Goal: Communication & Community: Answer question/provide support

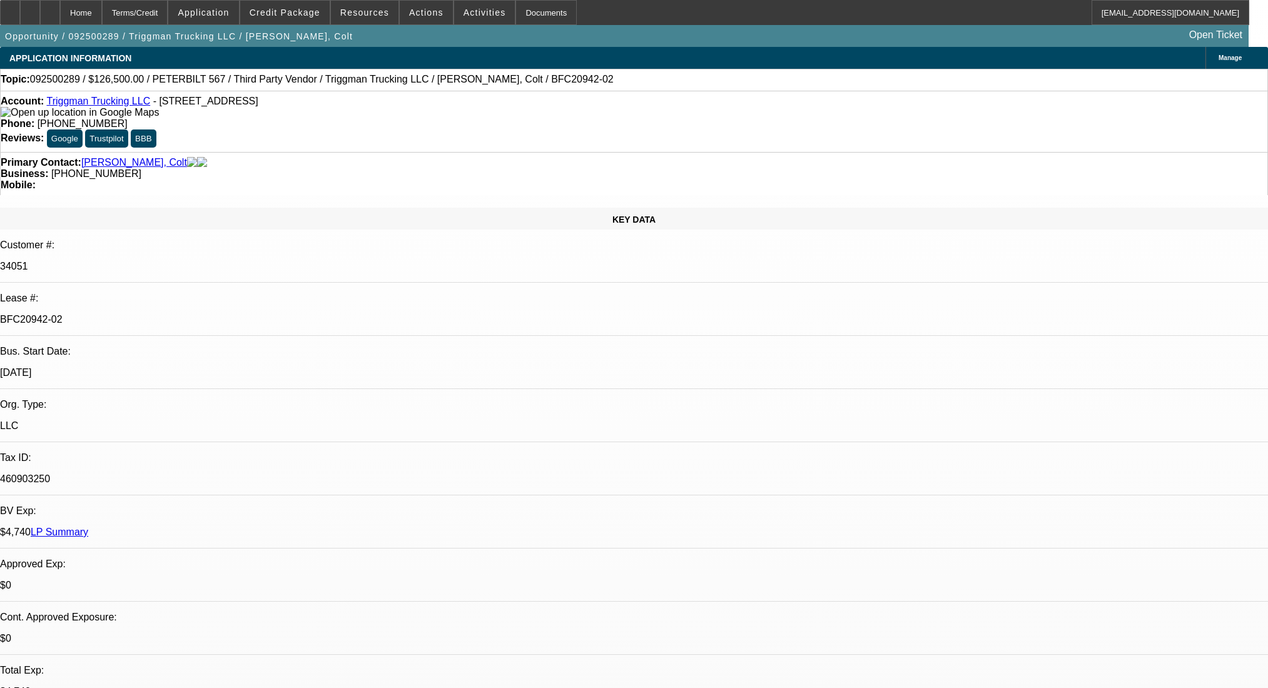
select select "0"
select select "2"
select select "0"
select select "6"
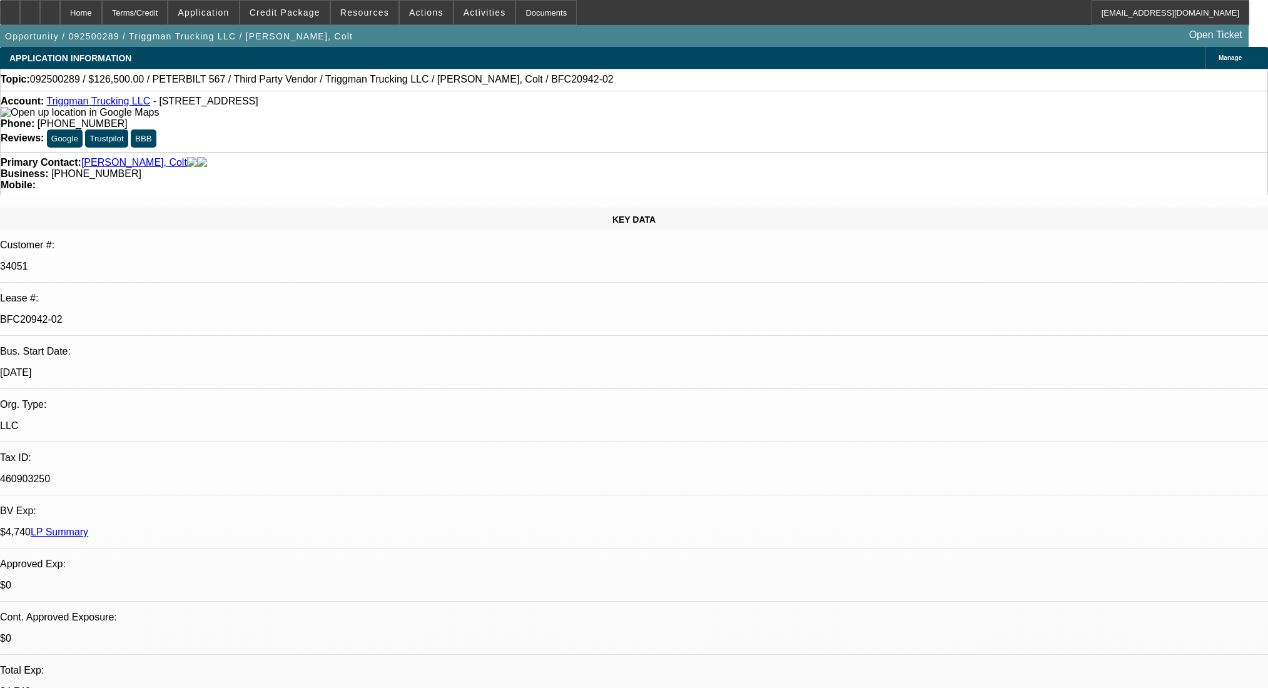
select select "0"
select select "2"
select select "0"
select select "6"
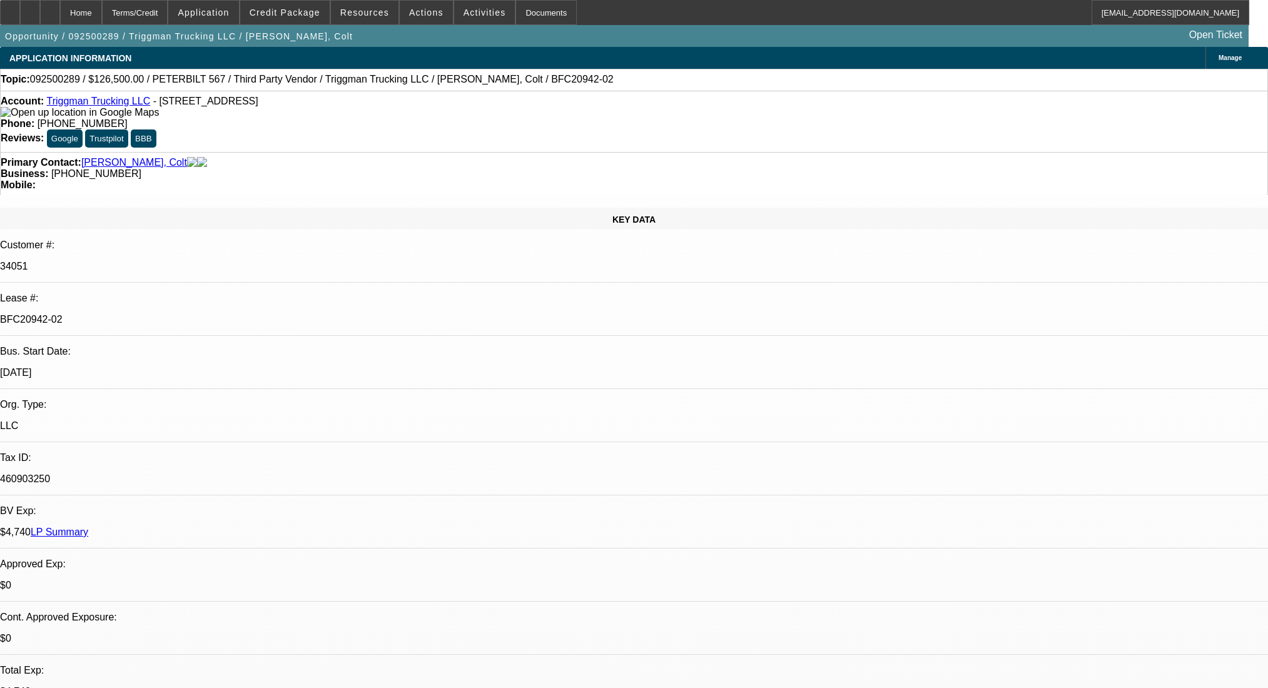
select select "0"
select select "2"
select select "0"
select select "6"
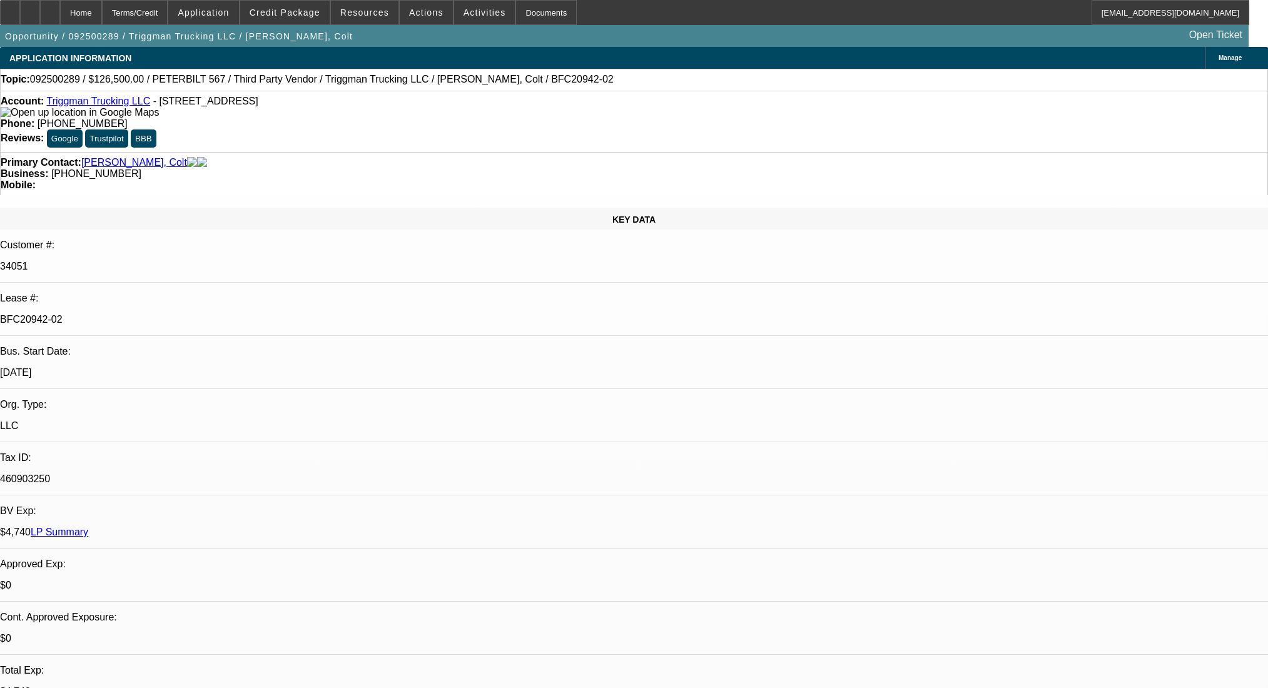
select select "0"
select select "2"
select select "0"
select select "6"
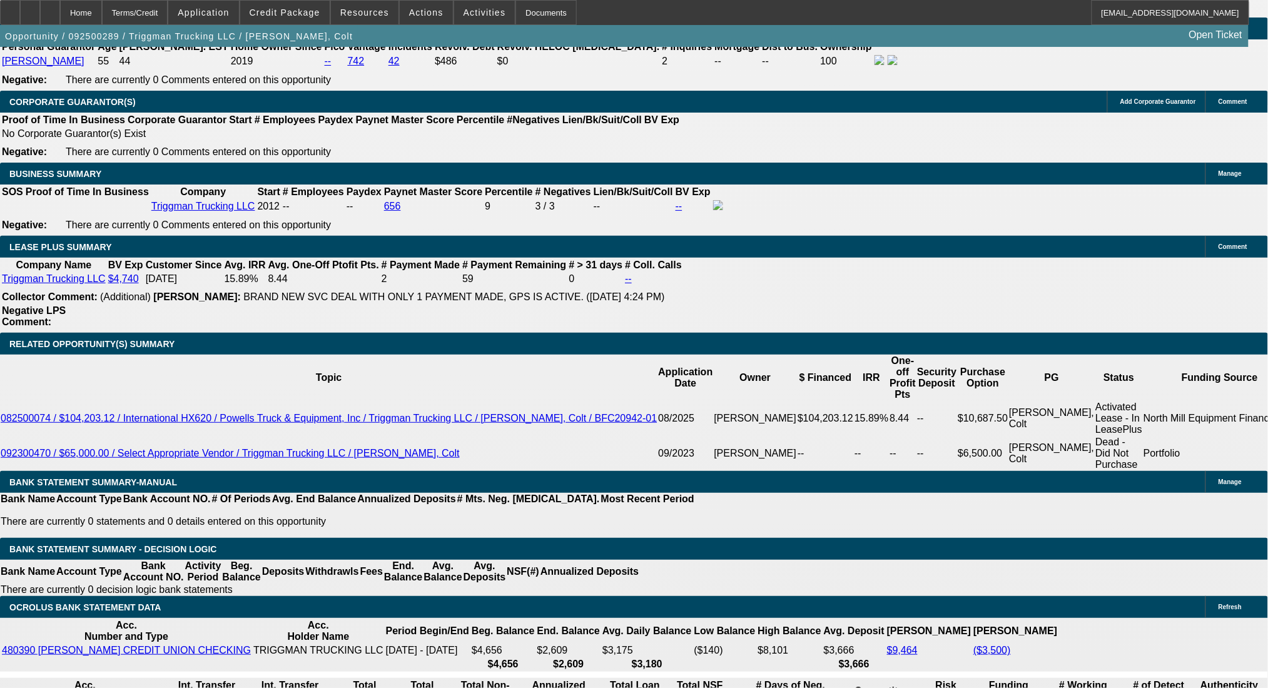
scroll to position [1959, 0]
click at [837, 376] on div "APPLICATION INFORMATION Manage Topic: 092500289 / $126,500.00 / PETERBILT 567 /…" at bounding box center [634, 360] width 1268 height 4544
click at [60, 9] on div at bounding box center [50, 12] width 20 height 25
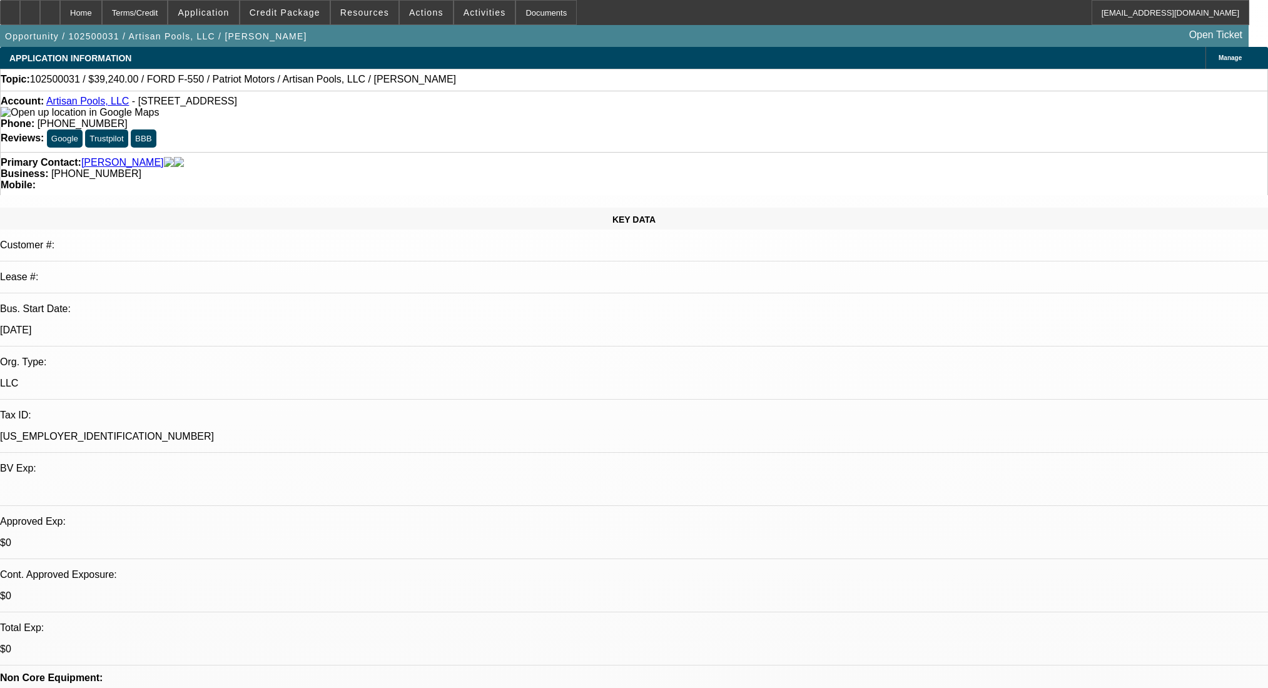
select select "0"
select select "3"
select select "0.1"
select select "4"
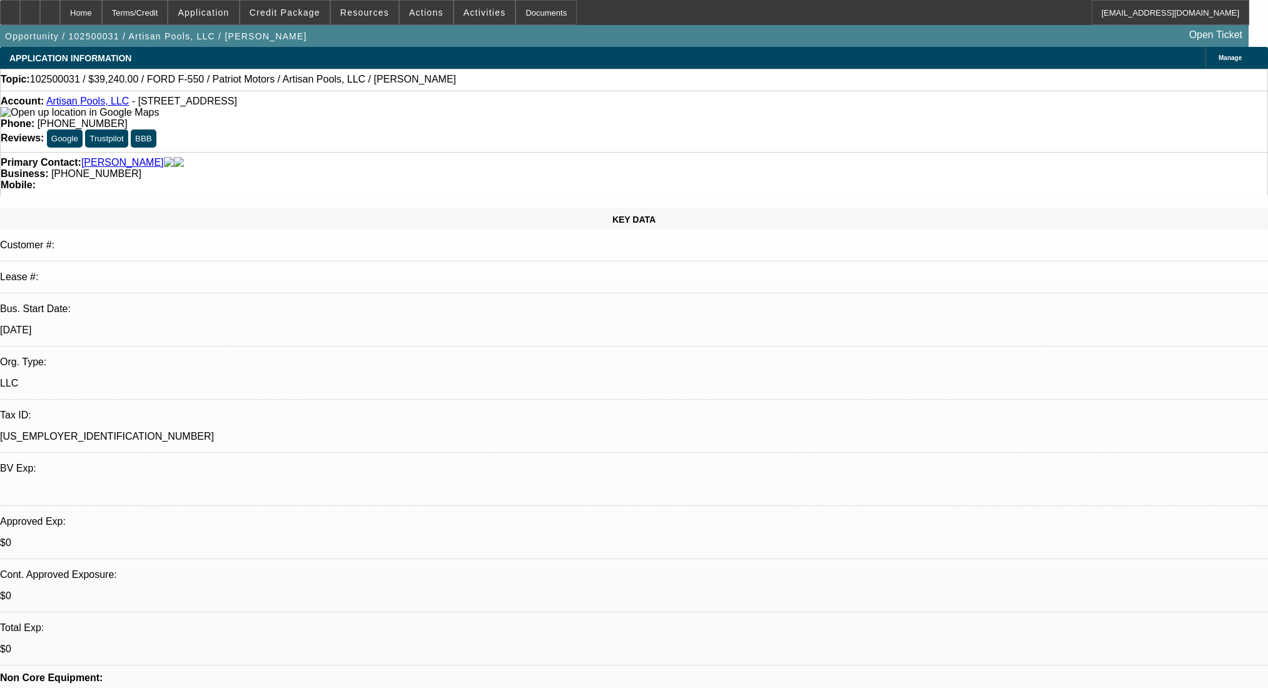
select select "0"
select select "3"
select select "0.1"
select select "4"
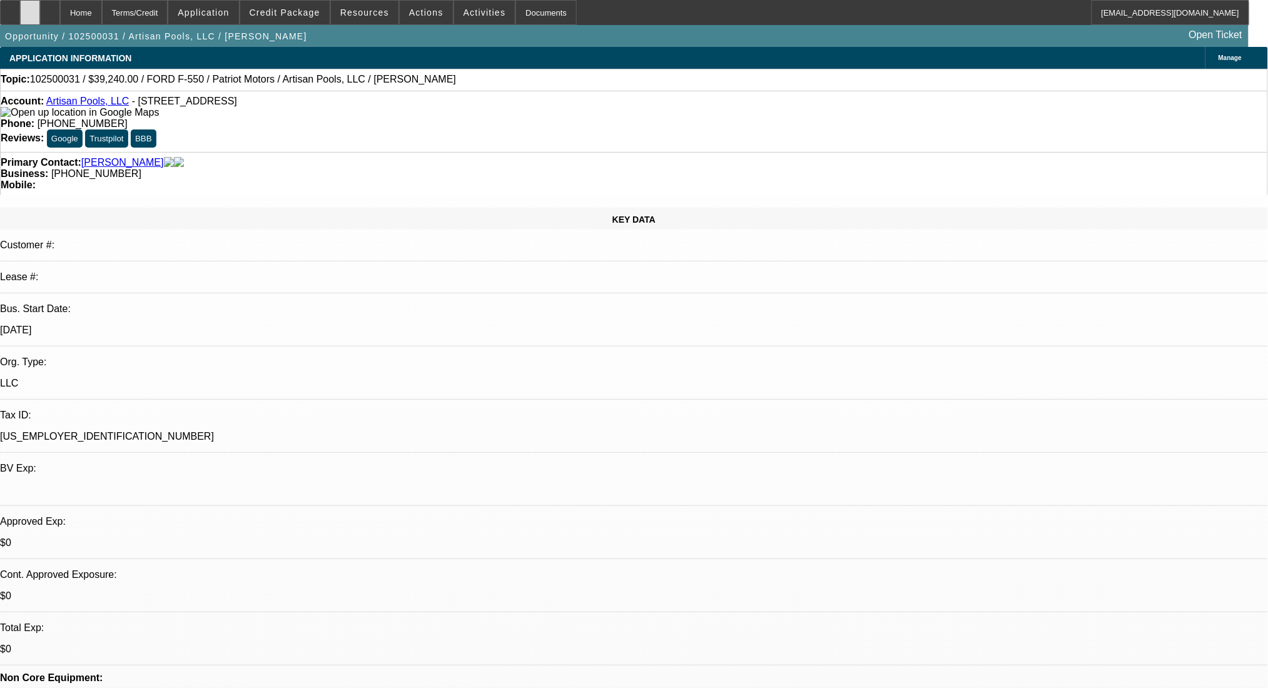
click at [30, 8] on icon at bounding box center [30, 8] width 0 height 0
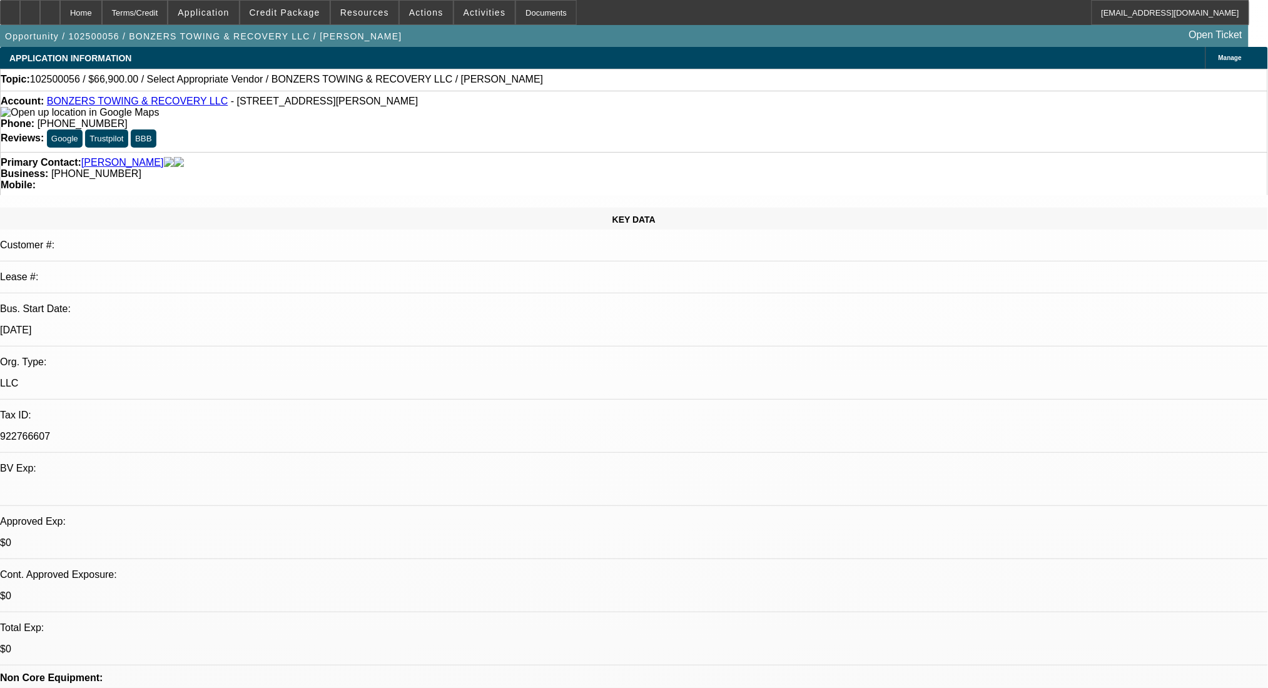
select select "0"
select select "2"
select select "0.1"
select select "4"
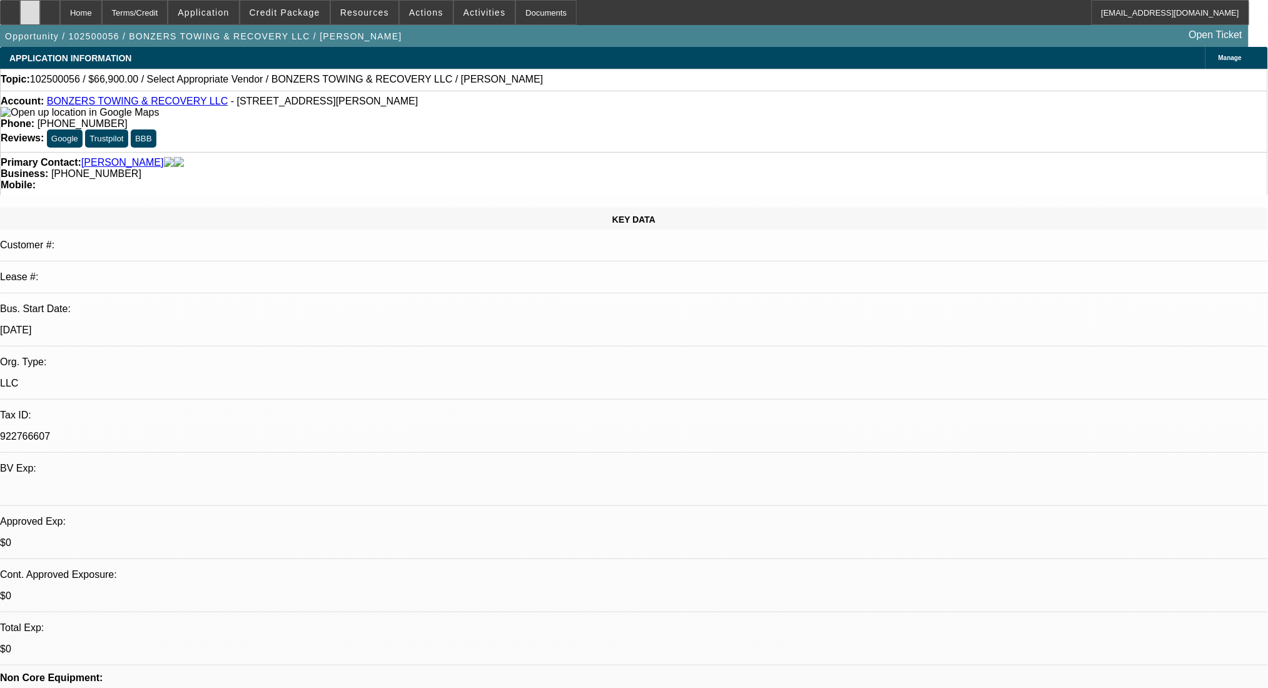
click at [40, 21] on div at bounding box center [30, 12] width 20 height 25
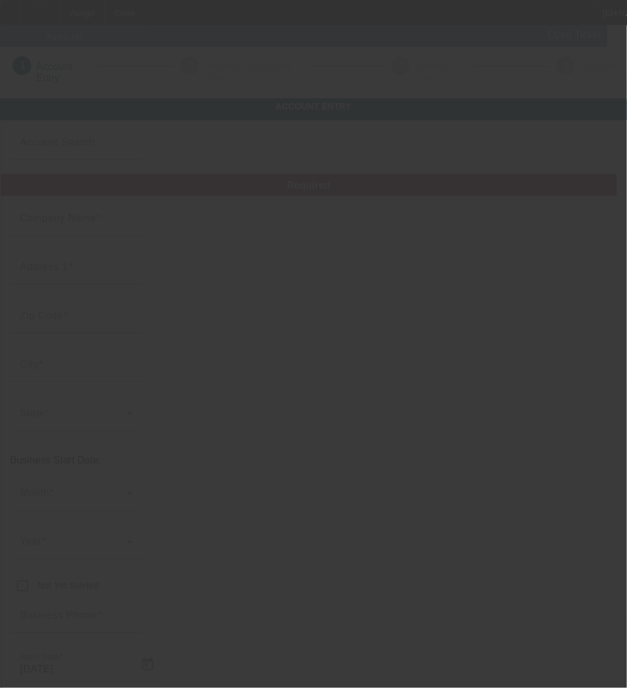
type input "Phoenix fab and welding llc"
type input "151 Flat Stone Drive"
type input "29710"
type input "Clover"
type input "(803) 526-8277"
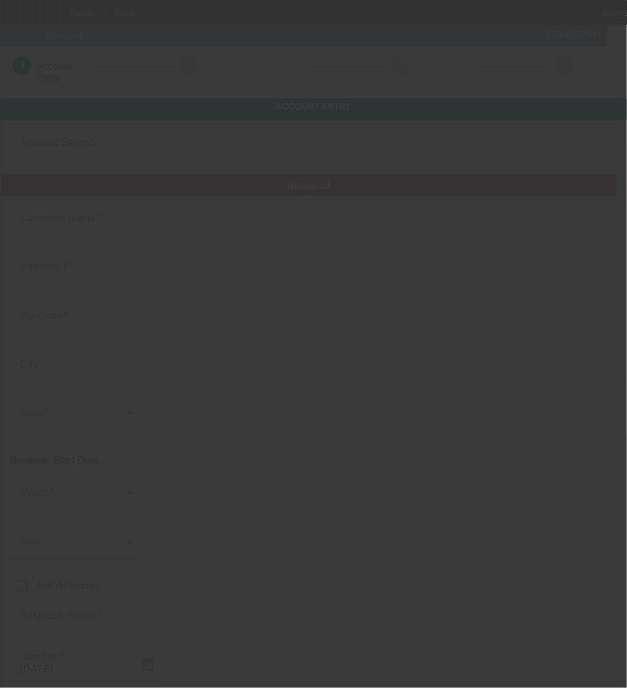
type input "phoenixfabnwelding@gmail.com"
type input "88-4401691"
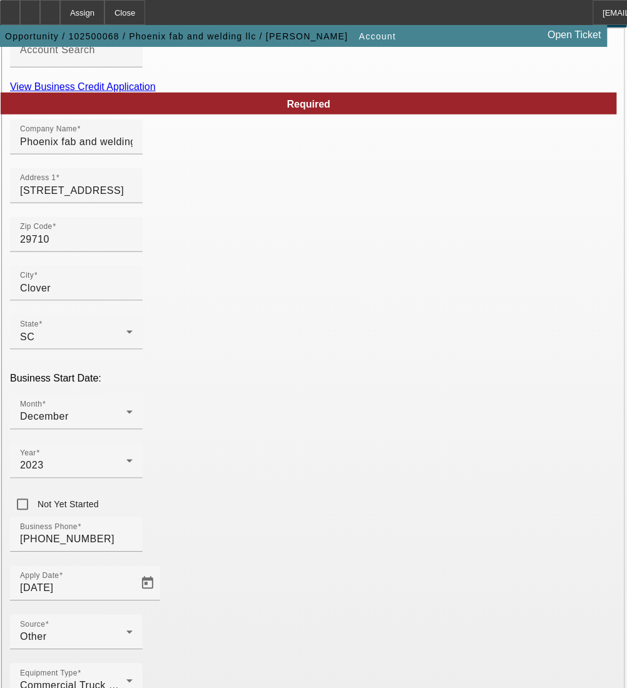
scroll to position [123, 0]
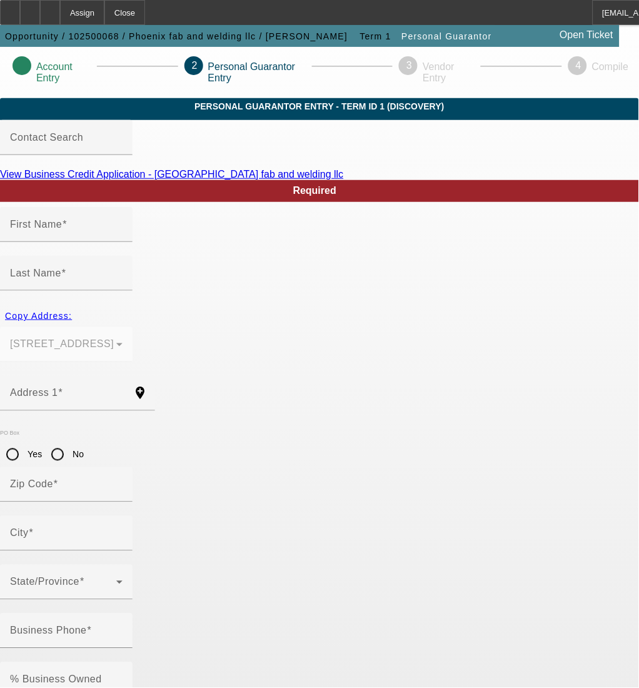
type input "Bryan"
type input "Bailey"
type input "151 Flat Stone Drive"
radio input "true"
type input "29710"
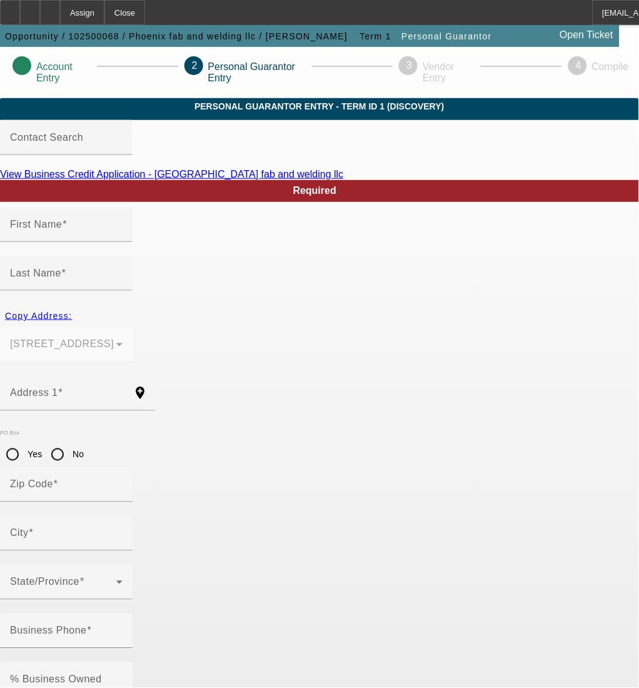
type input "Clover"
type input "(803) 526-8277"
type input "100"
type input "063-72-2578"
type input "phoenixfabnwelding@gmail.com"
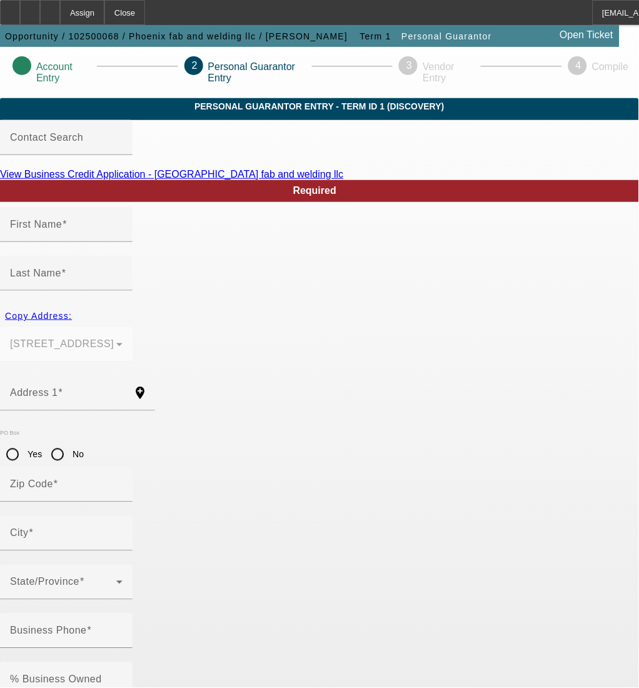
type input "(803) 526-8277"
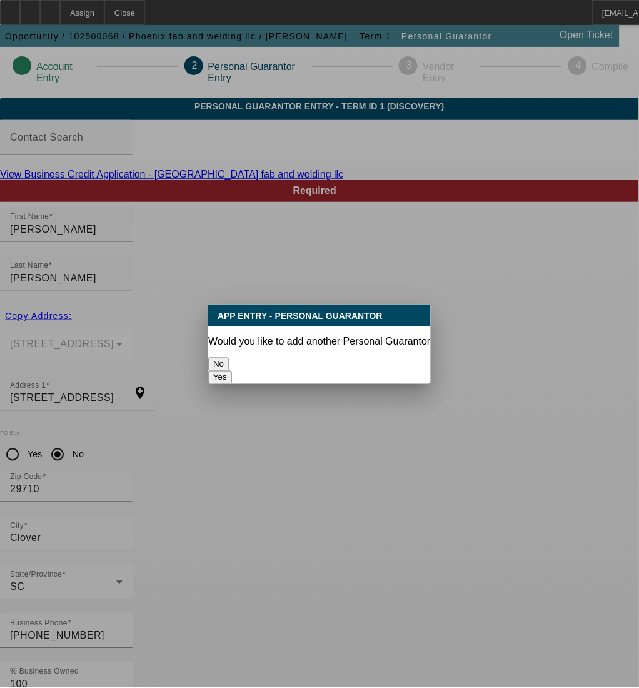
click at [229, 358] on button "No" at bounding box center [218, 364] width 21 height 13
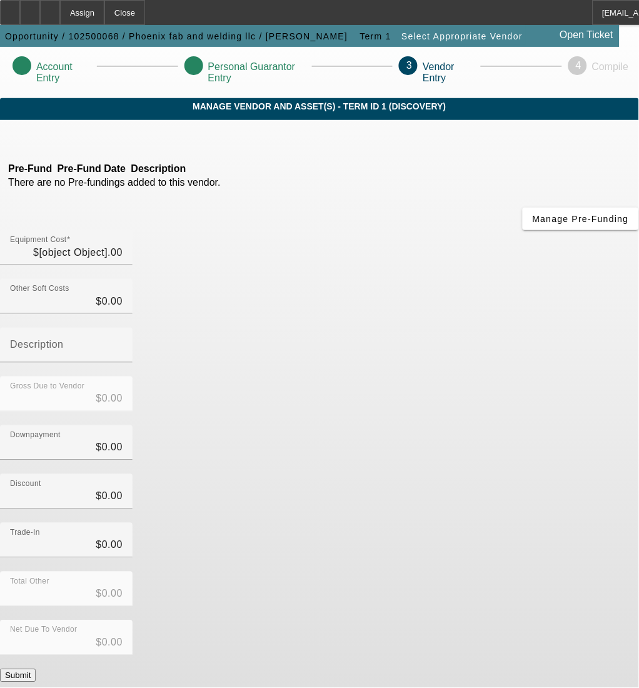
type input "$18,000.00"
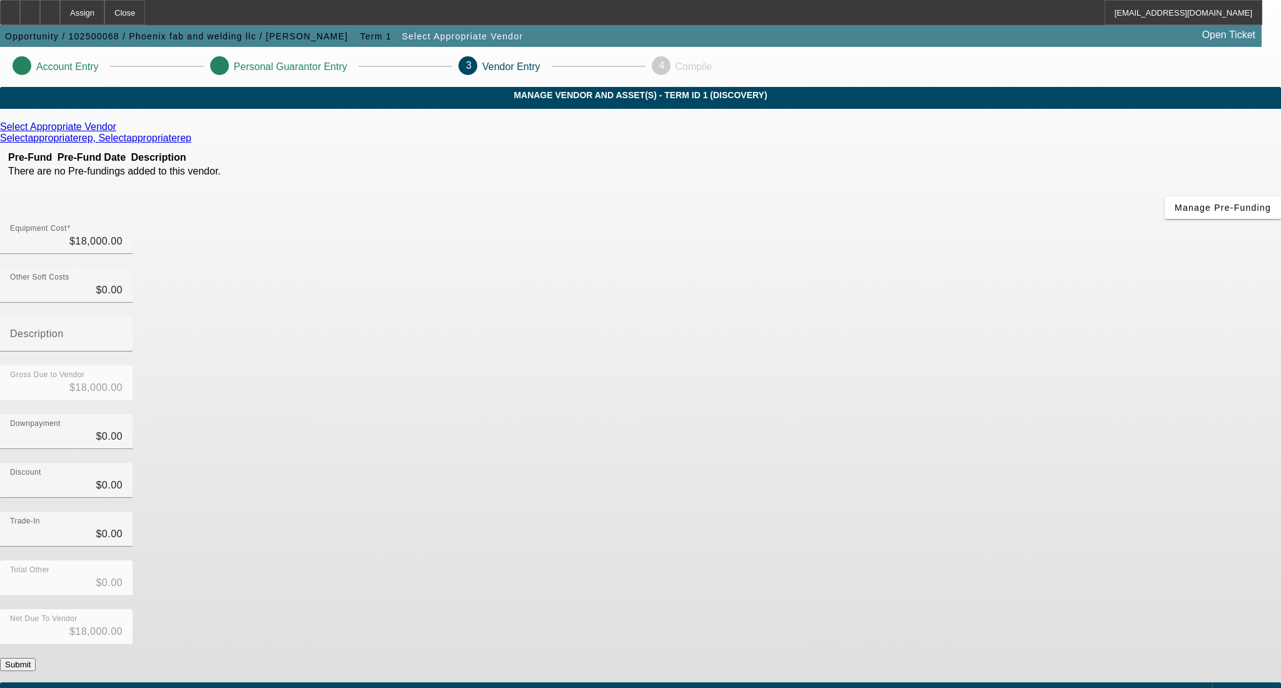
click at [36, 658] on button "Submit" at bounding box center [18, 664] width 36 height 13
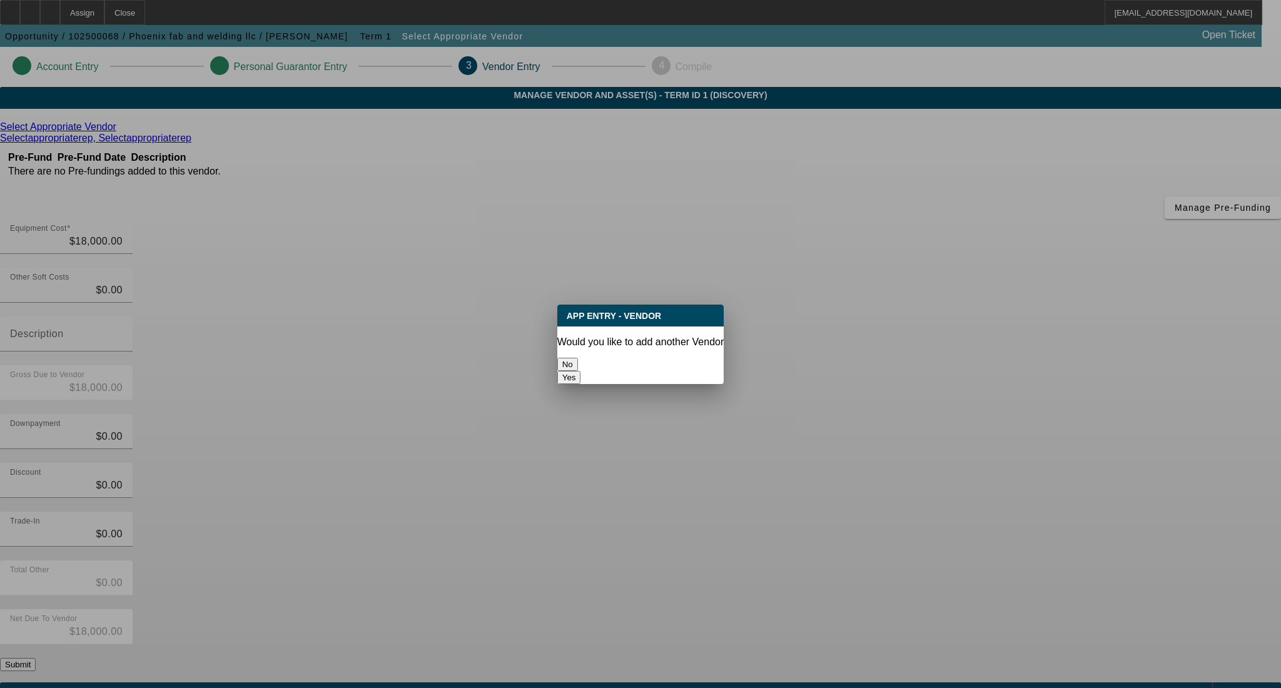
click at [578, 358] on button "No" at bounding box center [567, 364] width 21 height 13
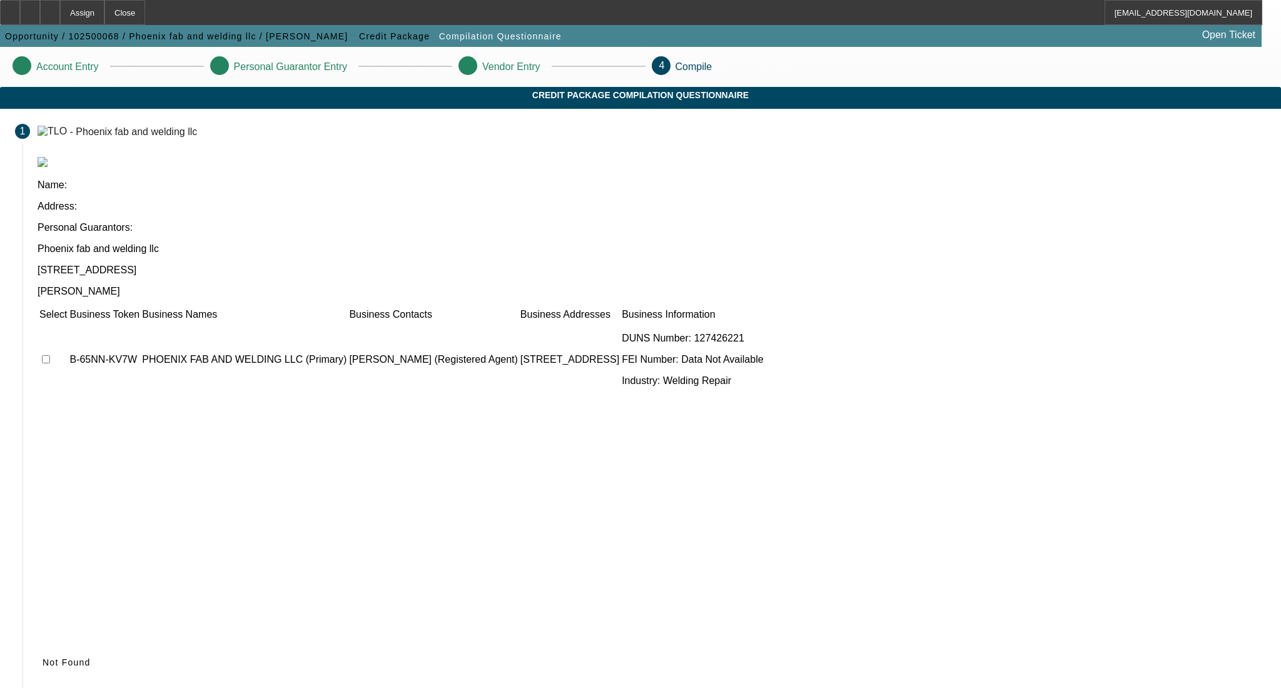
click at [50, 355] on input "checkbox" at bounding box center [46, 359] width 8 height 8
checkbox input "true"
click at [74, 657] on span "Submit" at bounding box center [59, 662] width 32 height 10
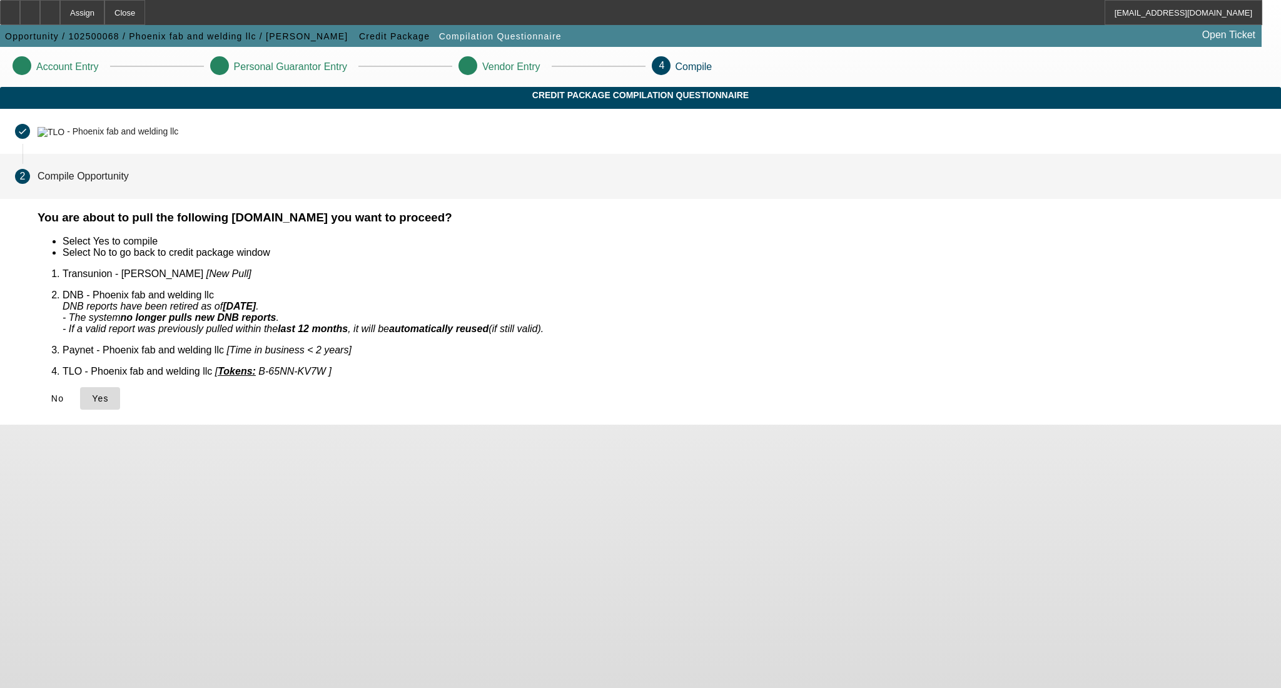
click at [92, 393] on icon at bounding box center [92, 398] width 0 height 10
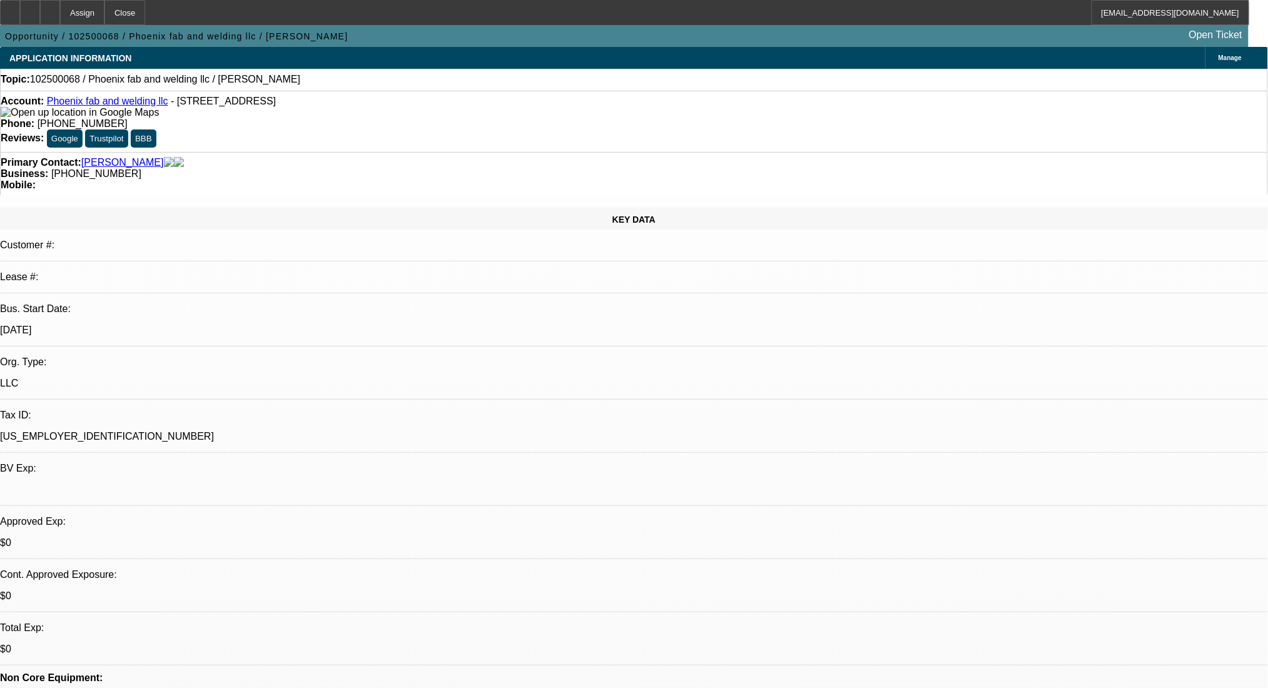
select select "0"
select select "2"
select select "0.1"
select select "4"
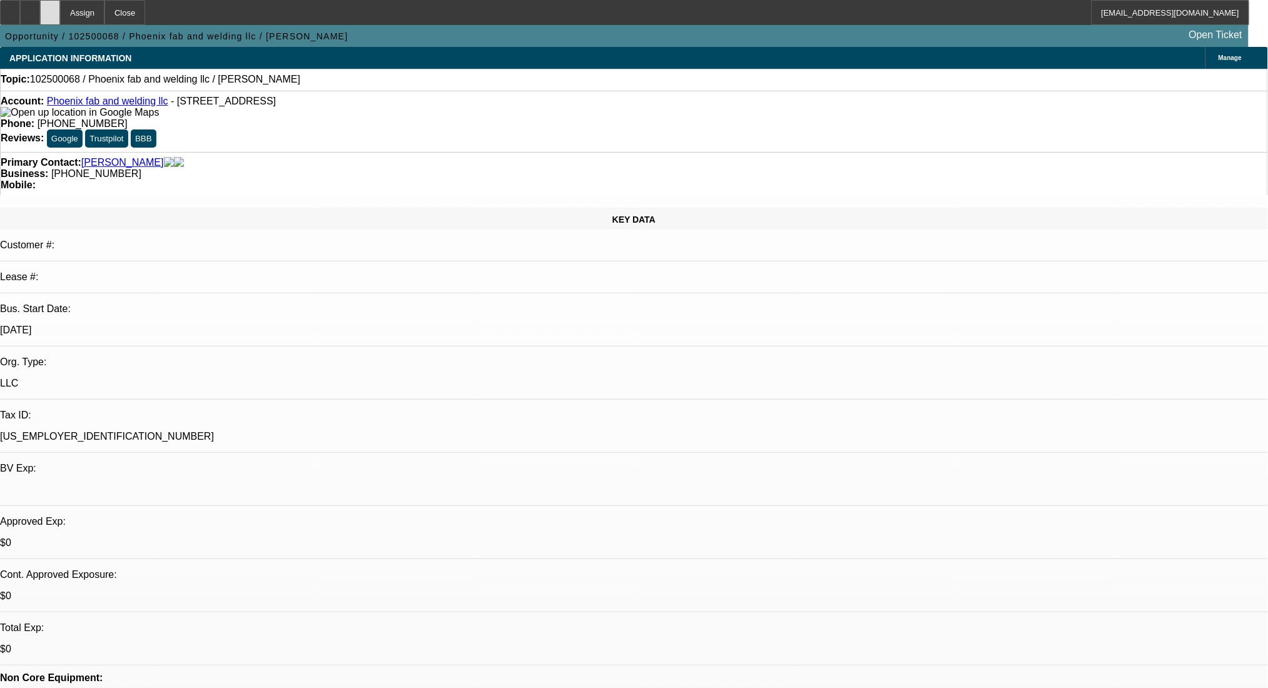
click at [60, 6] on div at bounding box center [50, 12] width 20 height 25
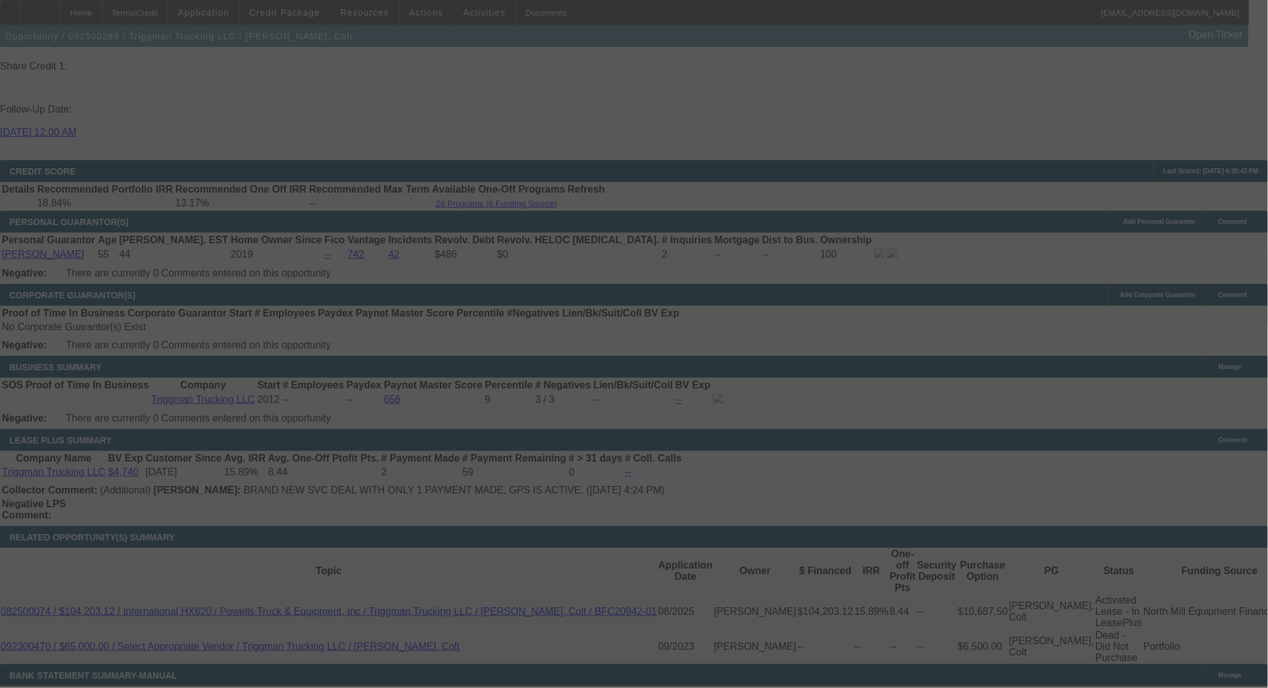
scroll to position [1785, 0]
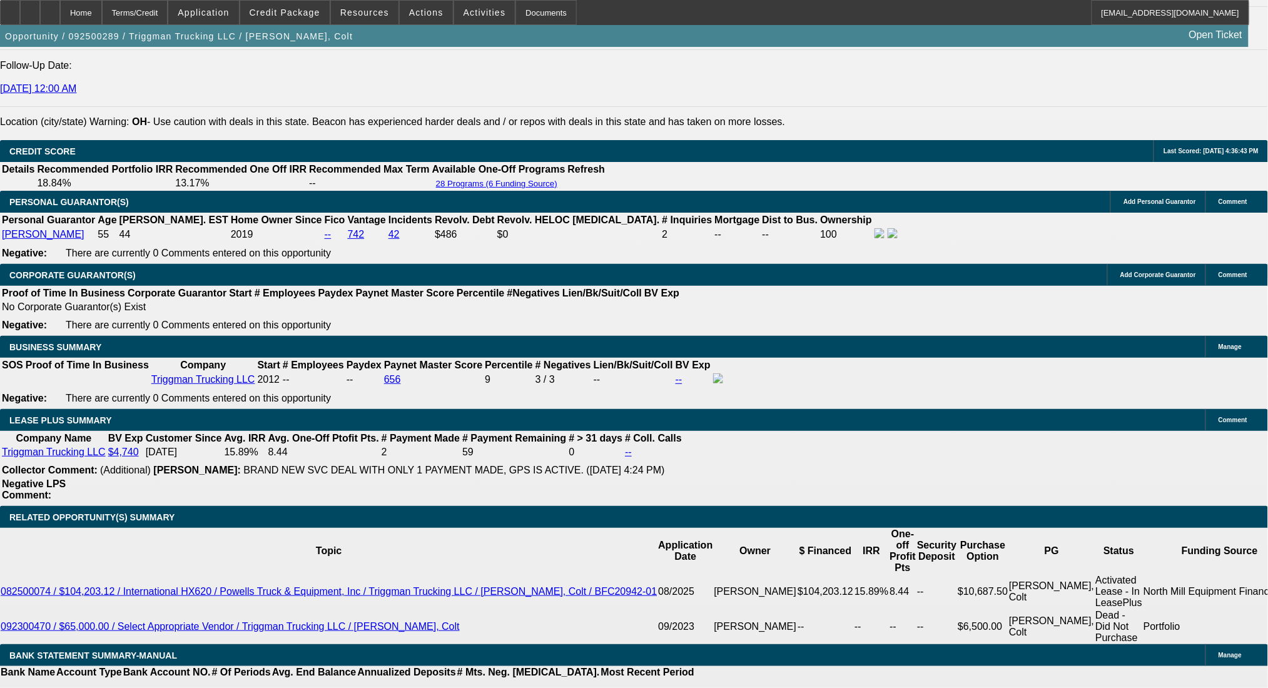
select select "0"
select select "2"
select select "0"
select select "6"
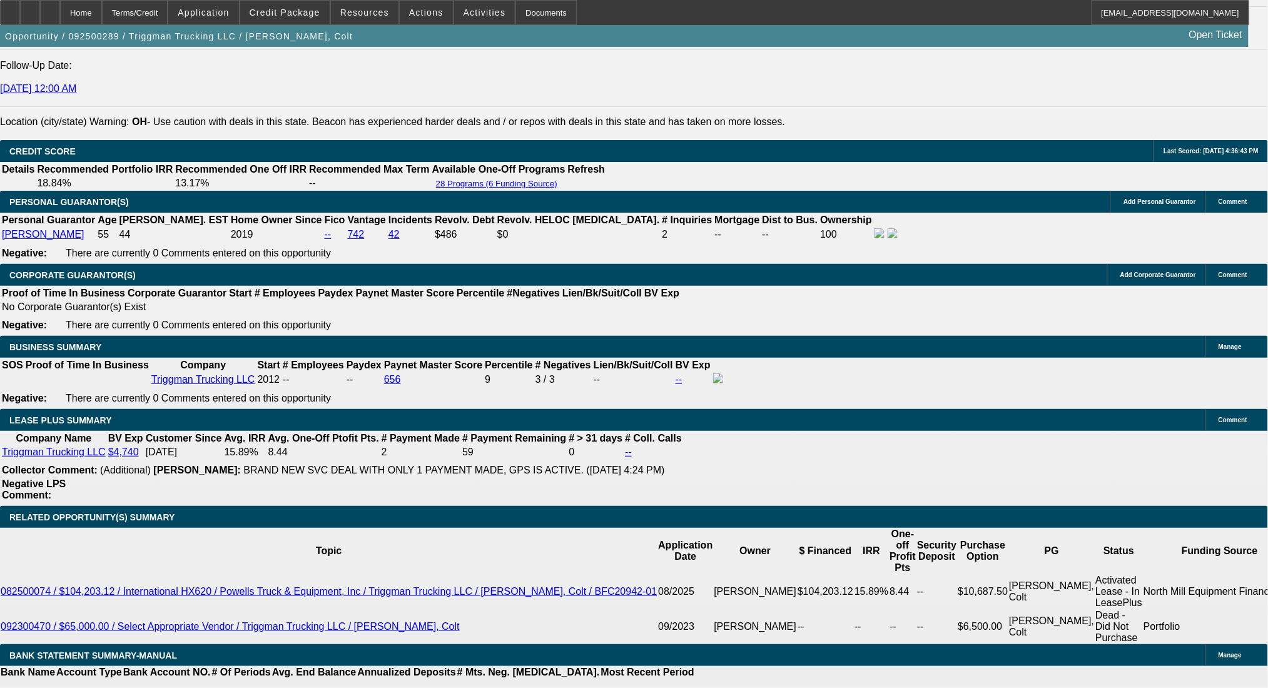
select select "0"
select select "2"
select select "0"
select select "6"
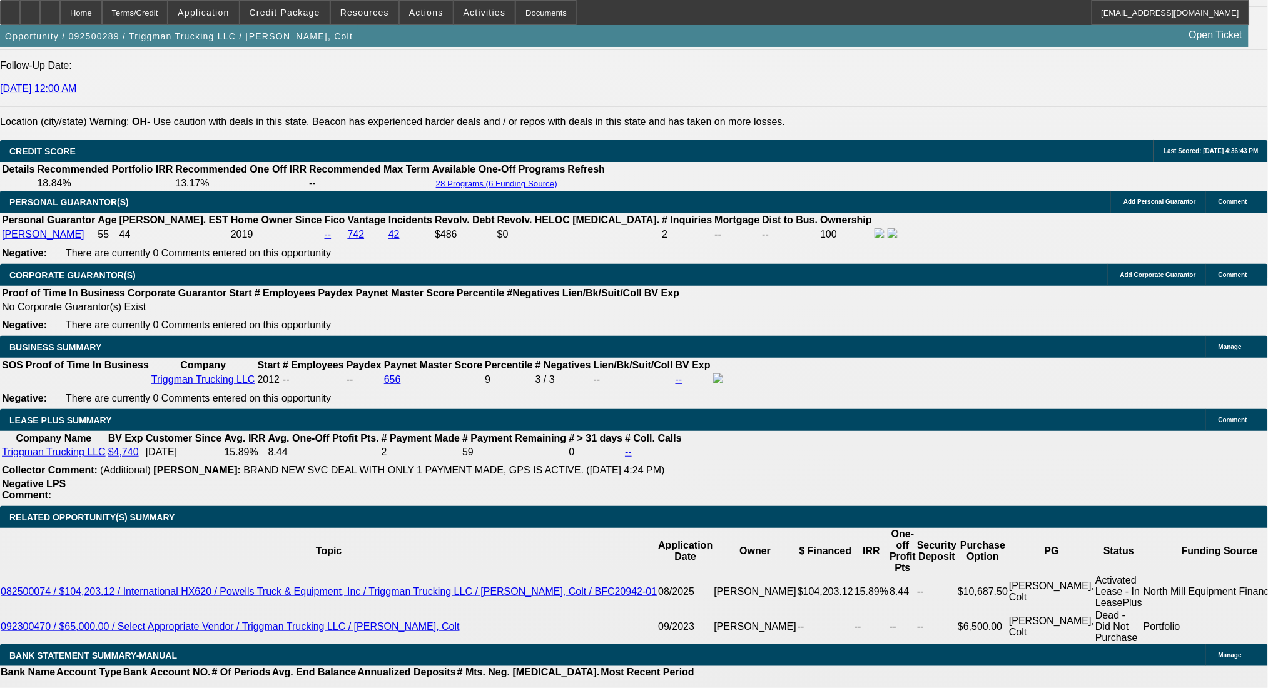
select select "0"
select select "2"
select select "0"
select select "6"
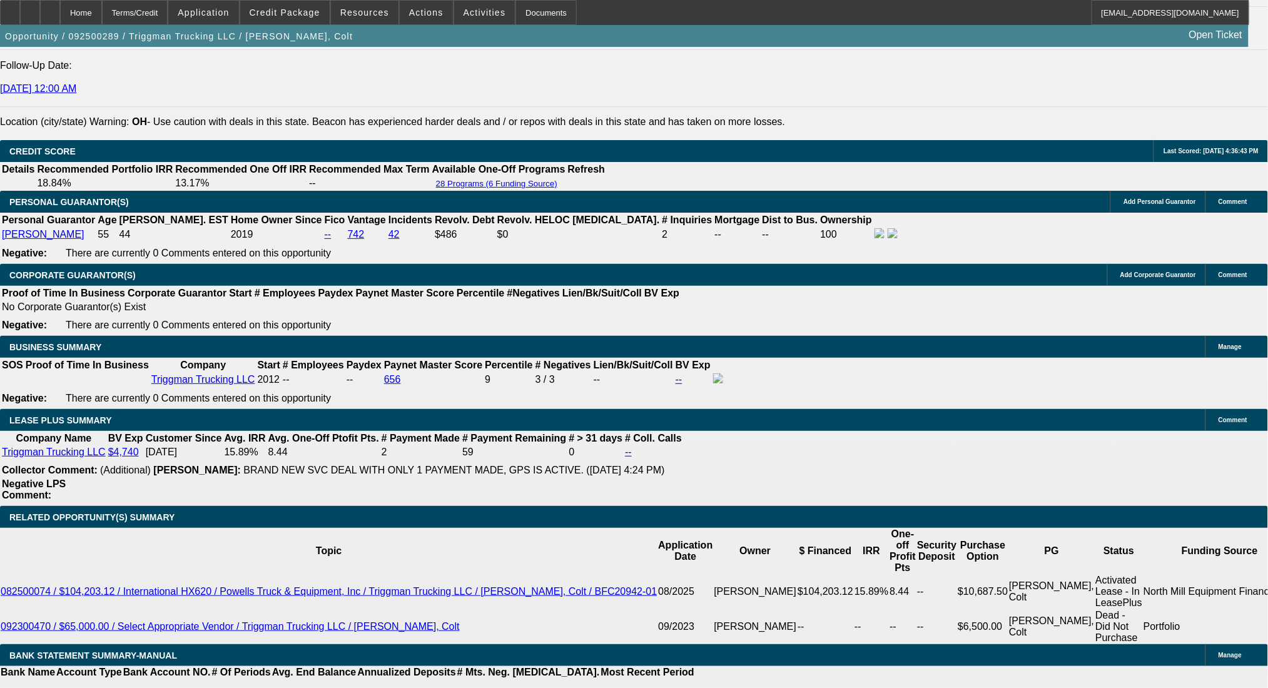
select select "0"
select select "2"
select select "0"
select select "6"
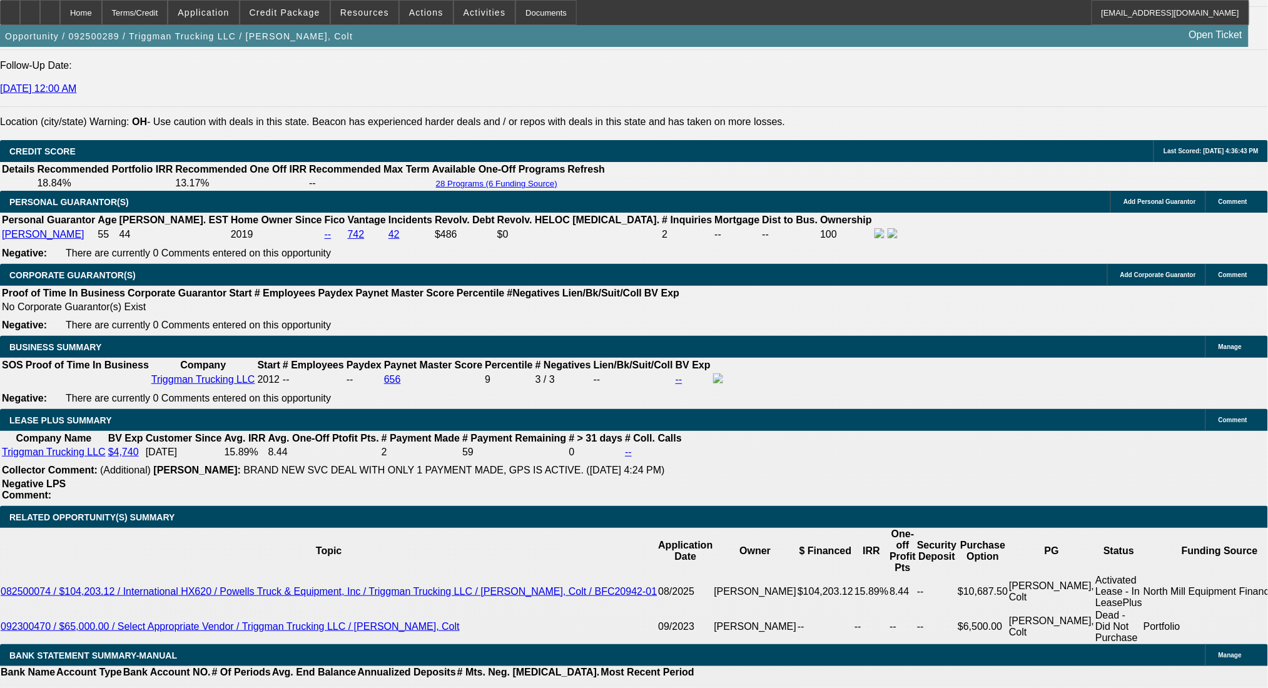
scroll to position [1857, 0]
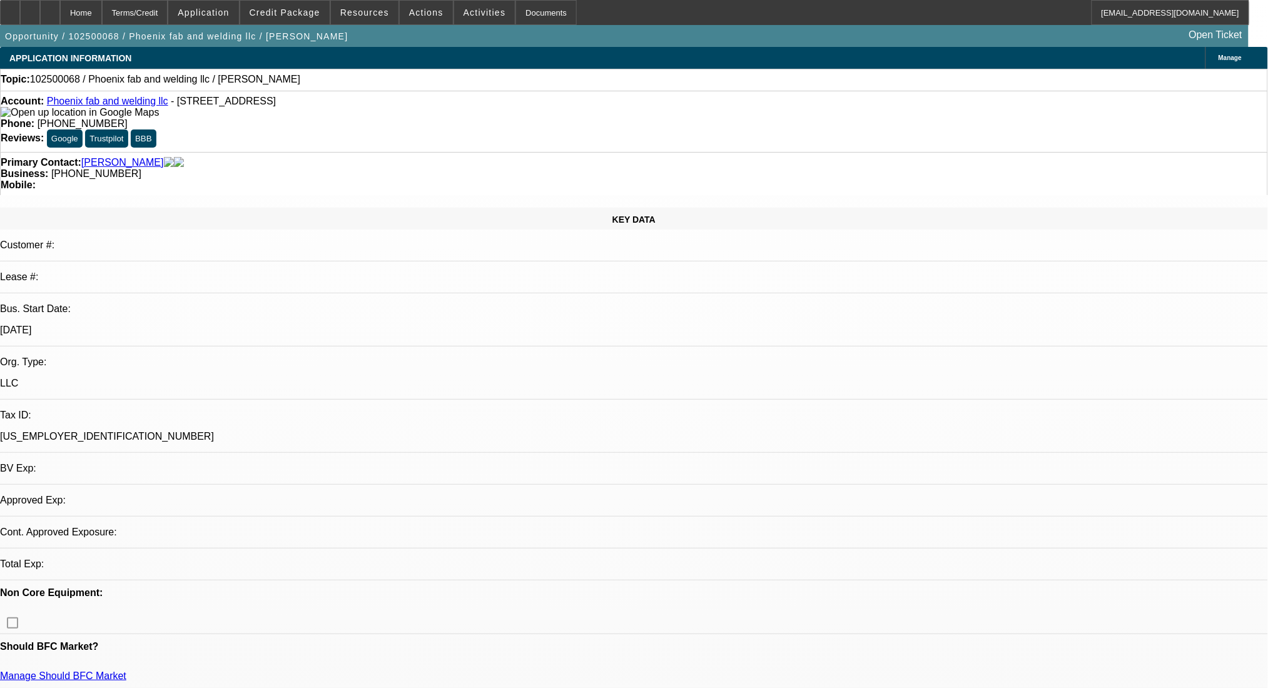
select select "0"
select select "2"
select select "0.1"
select select "4"
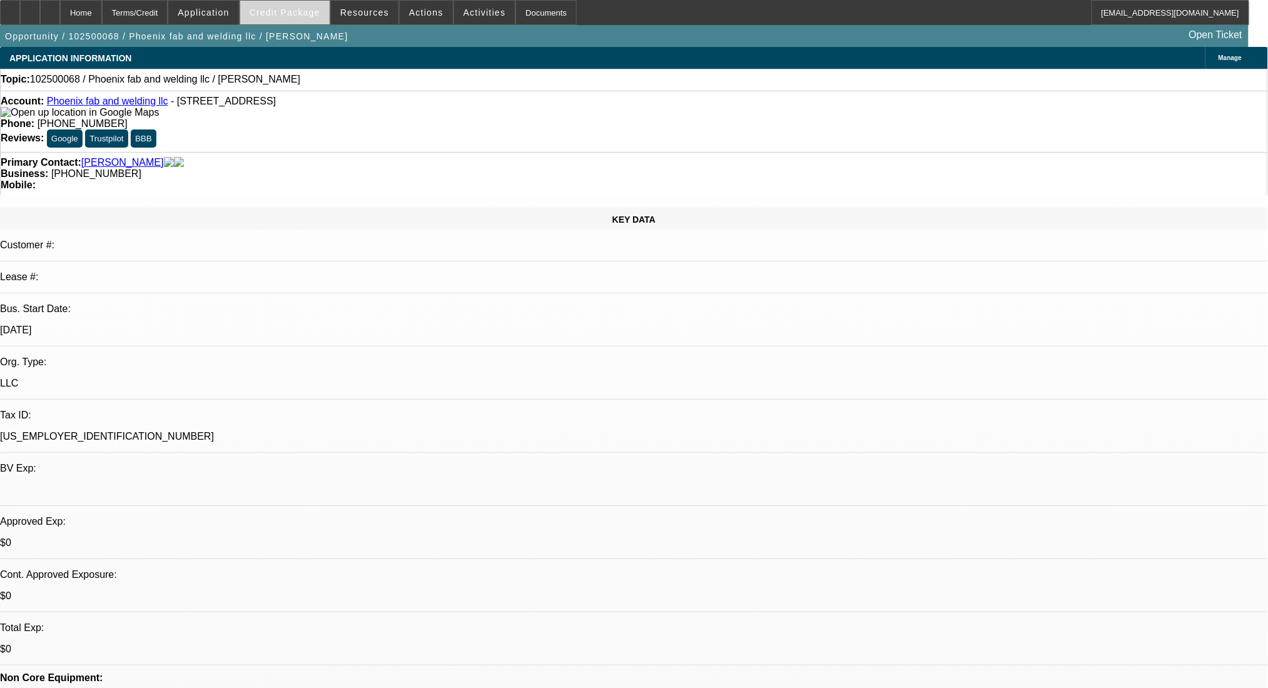
click at [316, 21] on span at bounding box center [284, 12] width 89 height 30
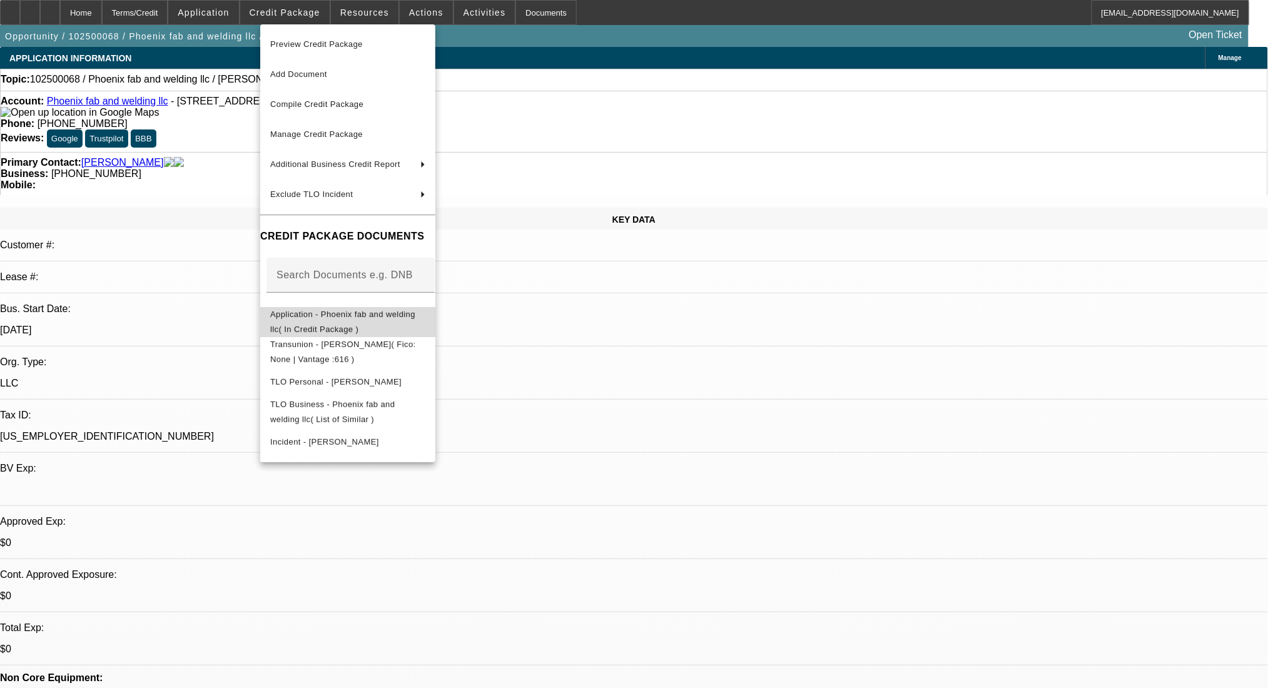
click at [351, 322] on span "Application - Phoenix fab and welding llc( In Credit Package )" at bounding box center [347, 321] width 155 height 30
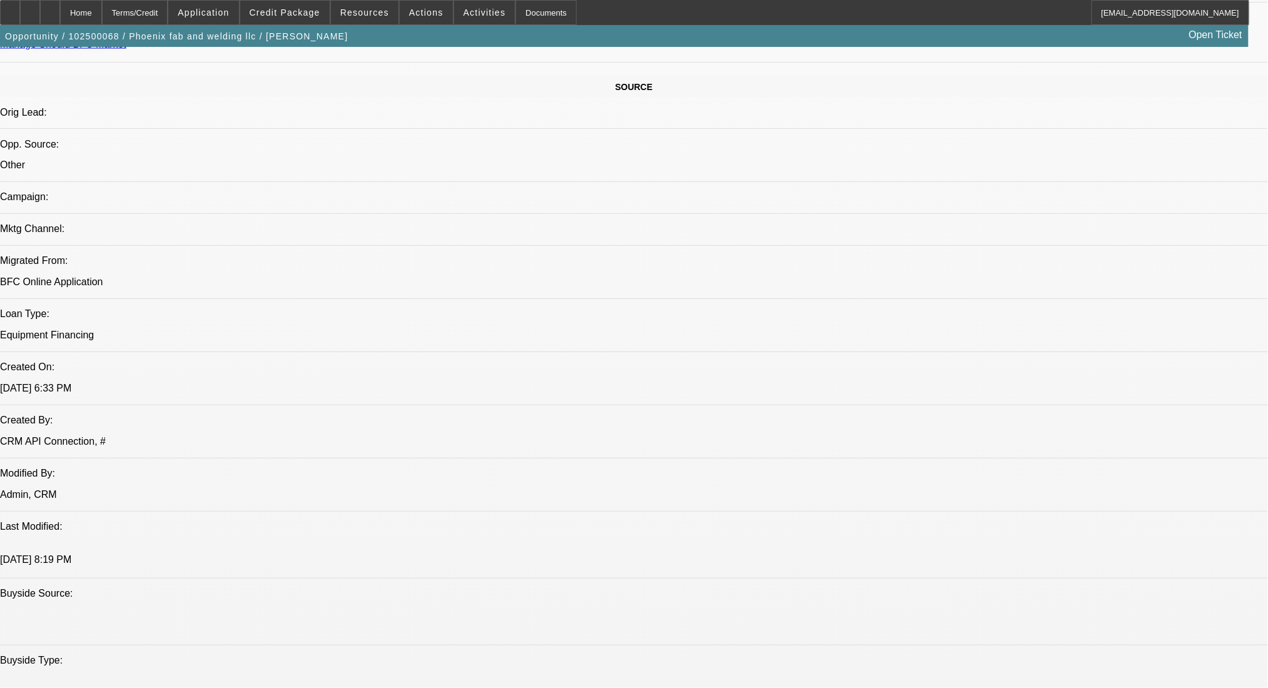
scroll to position [716, 0]
click at [320, 8] on span "Credit Package" at bounding box center [285, 13] width 71 height 10
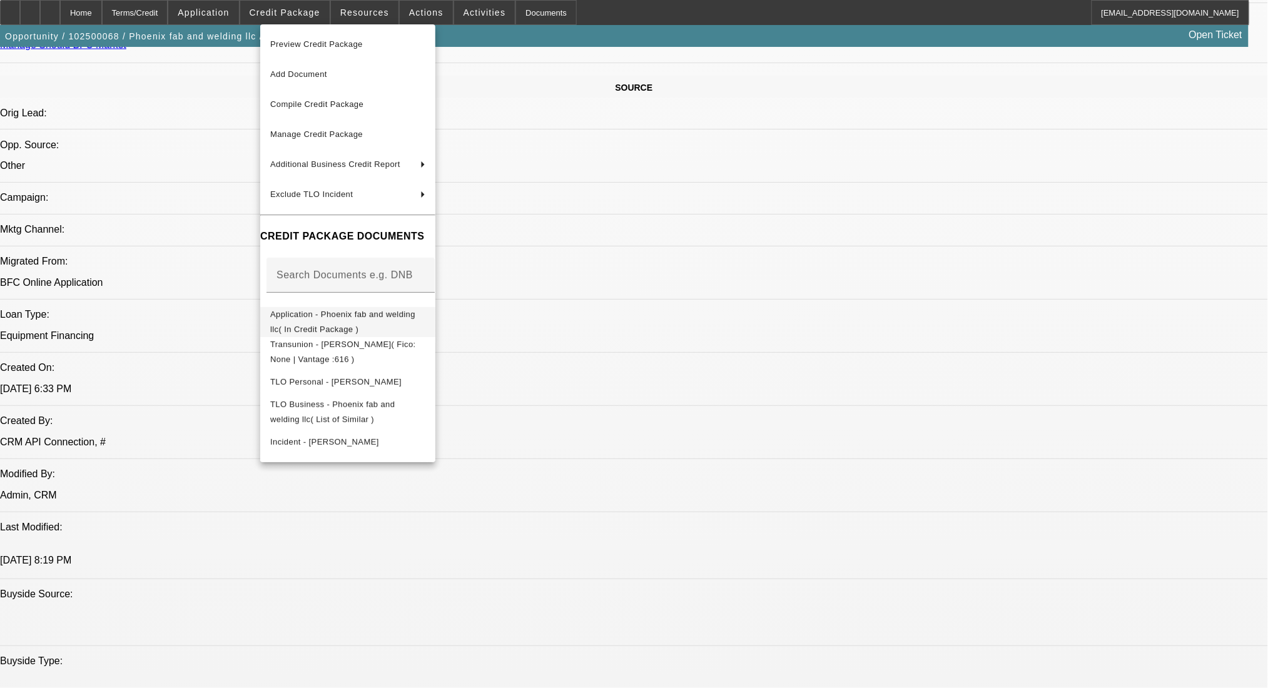
click at [348, 324] on span "Application - Phoenix fab and welding llc( In Credit Package )" at bounding box center [347, 321] width 155 height 30
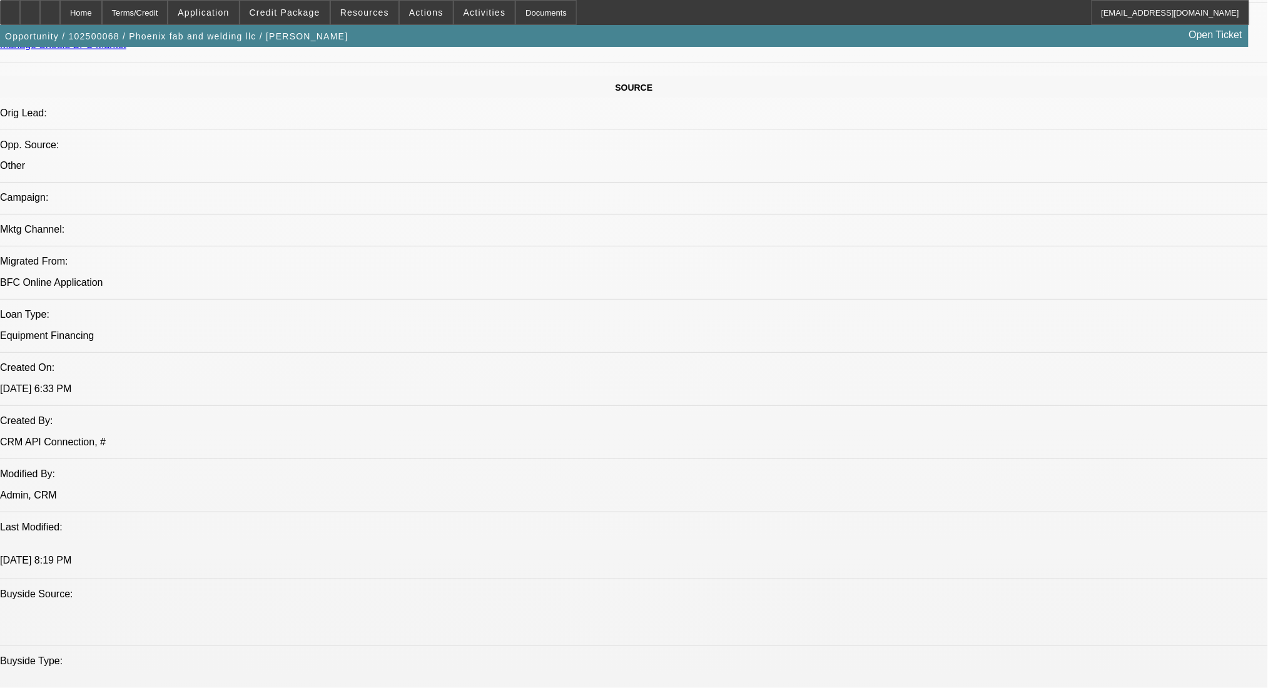
radio input "true"
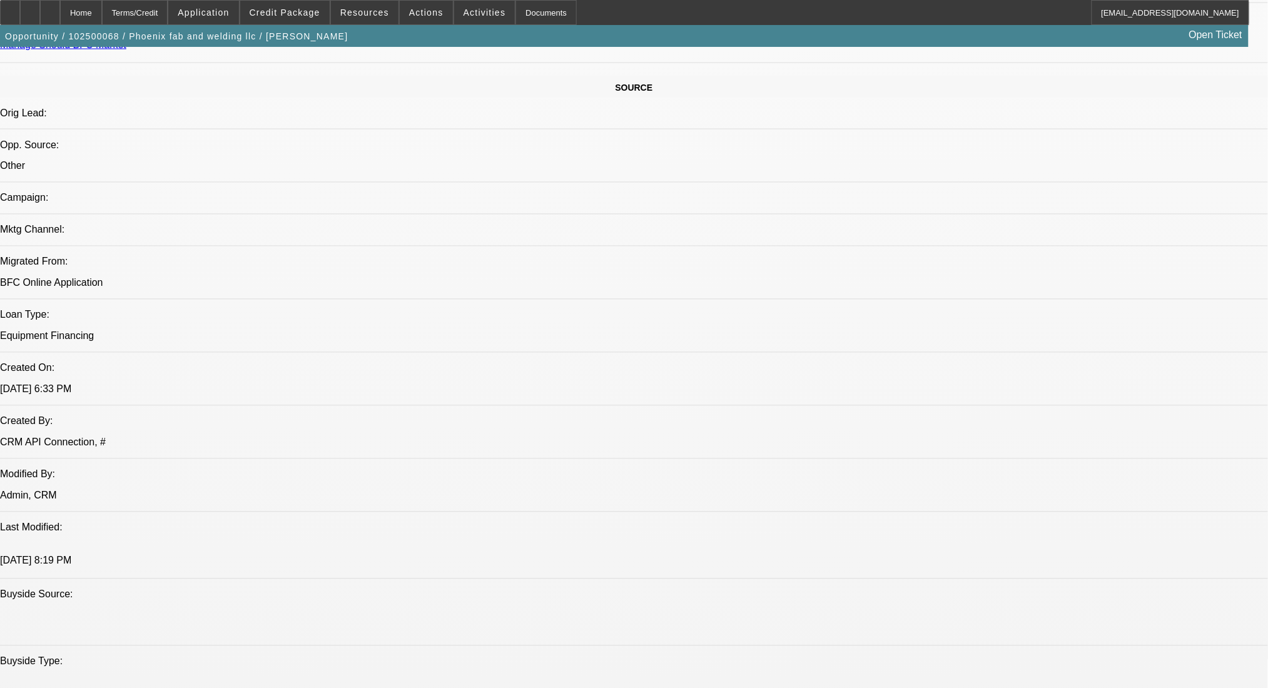
paste textarea "https://www.patriotmotorsnc.com/details/used-2011-ford-f-550-super-duty/1115560…"
type textarea "??? https://www.patriotmotorsnc.com/details/used-2011-ford-f-550-super-duty/111…"
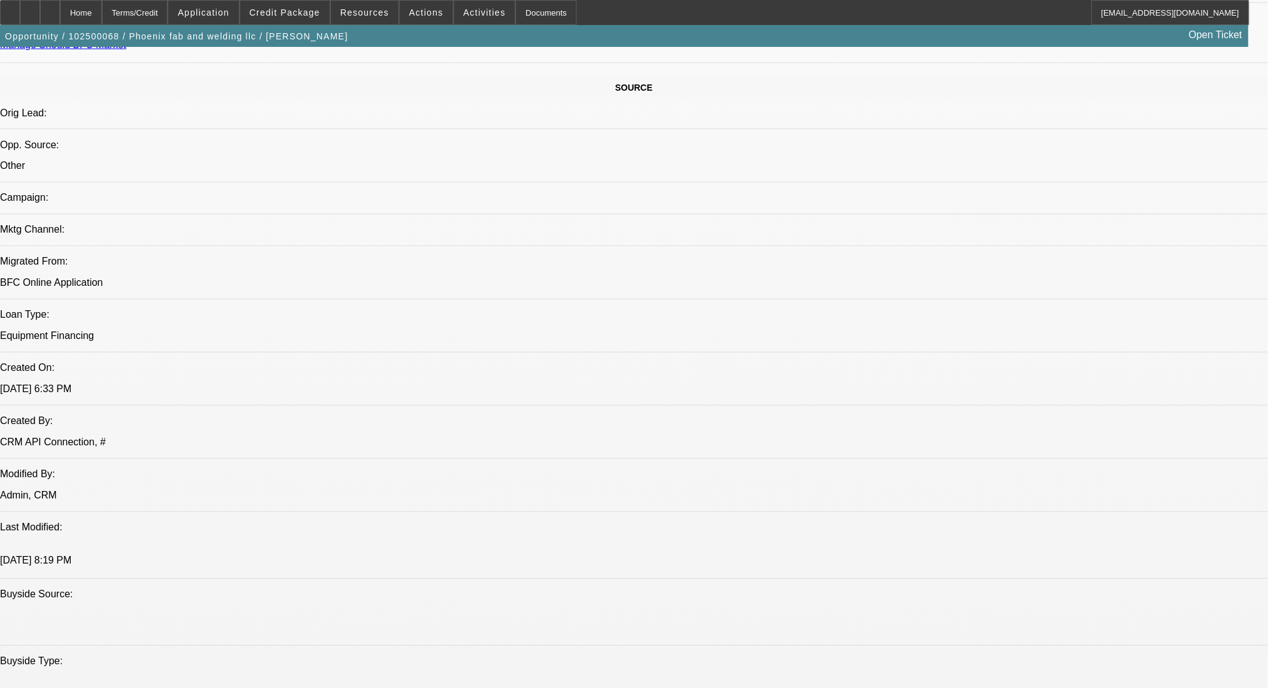
radio input "true"
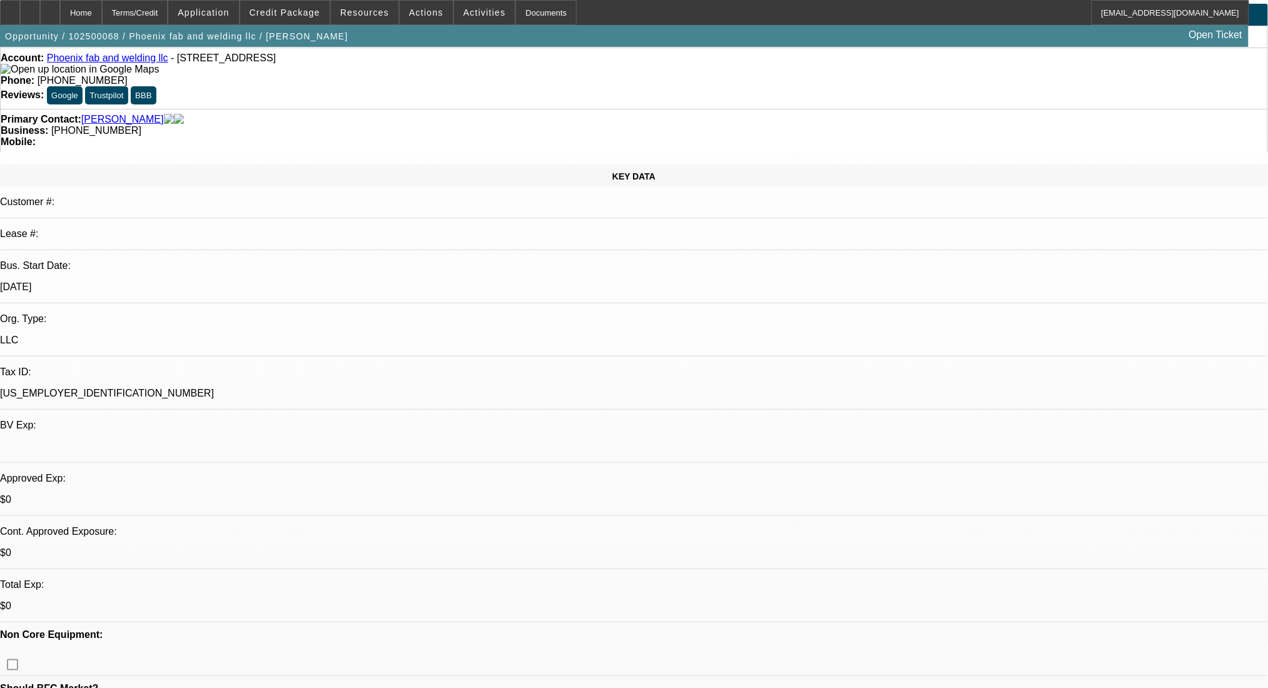
scroll to position [43, 0]
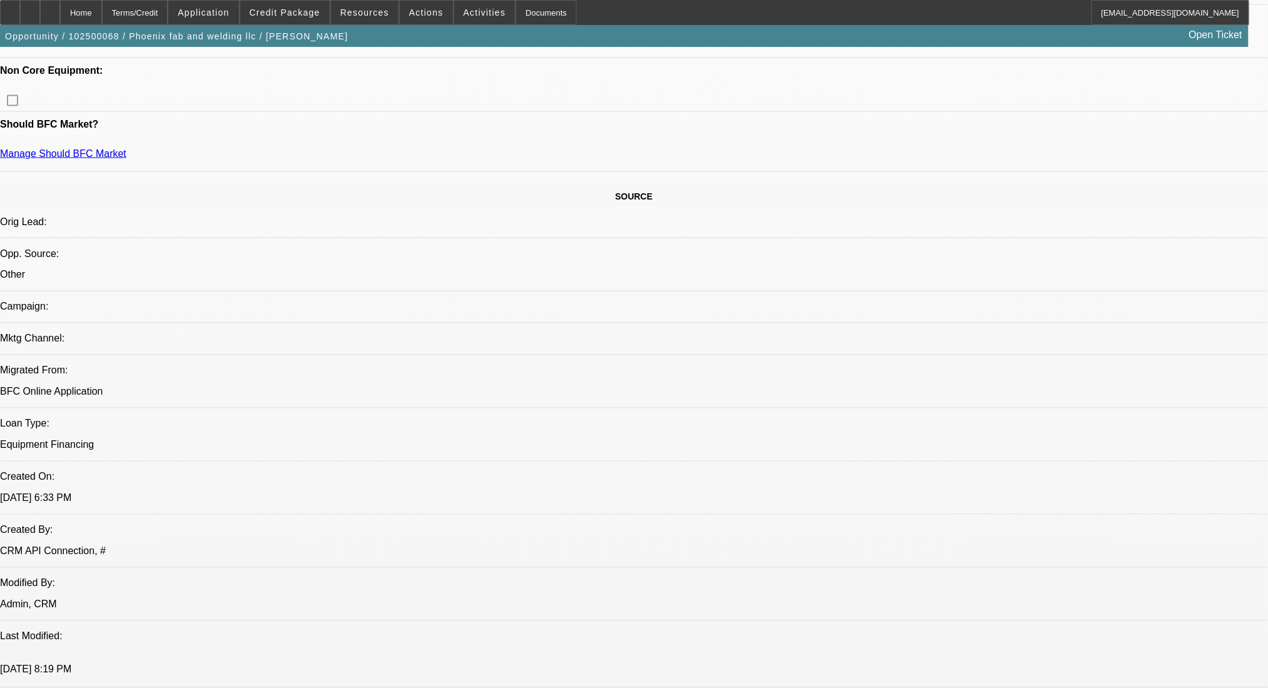
scroll to position [608, 0]
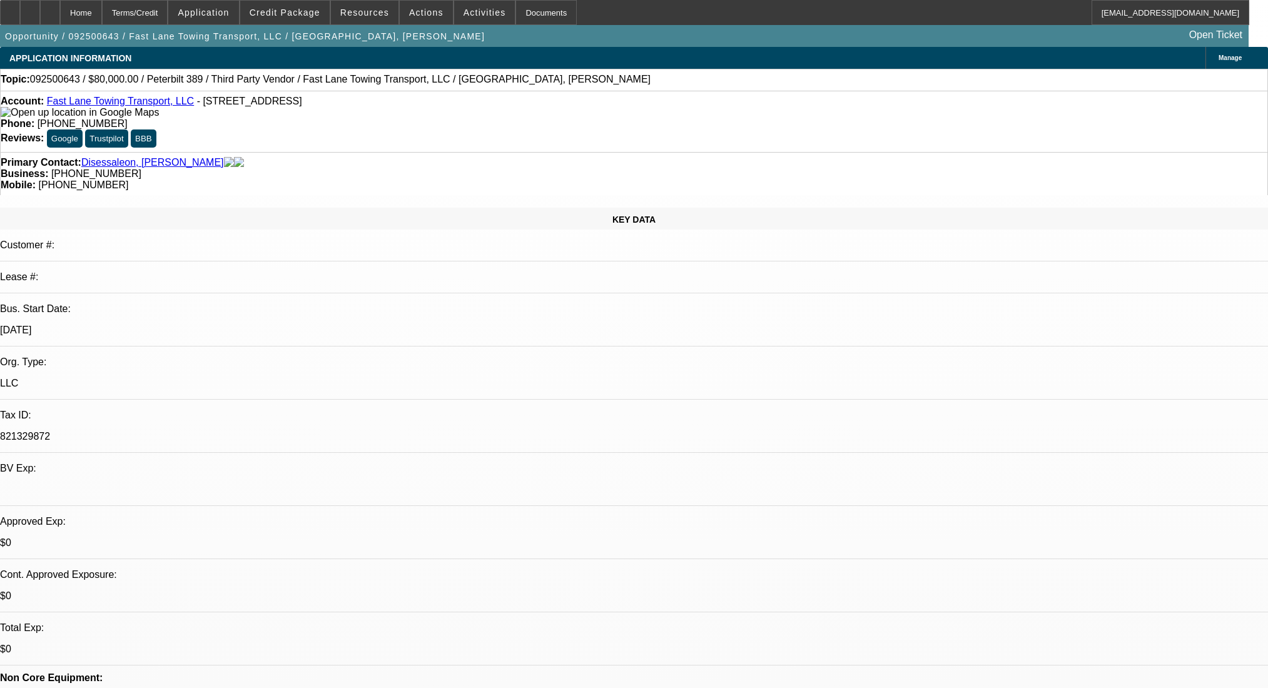
select select "0"
select select "2"
select select "0.1"
select select "4"
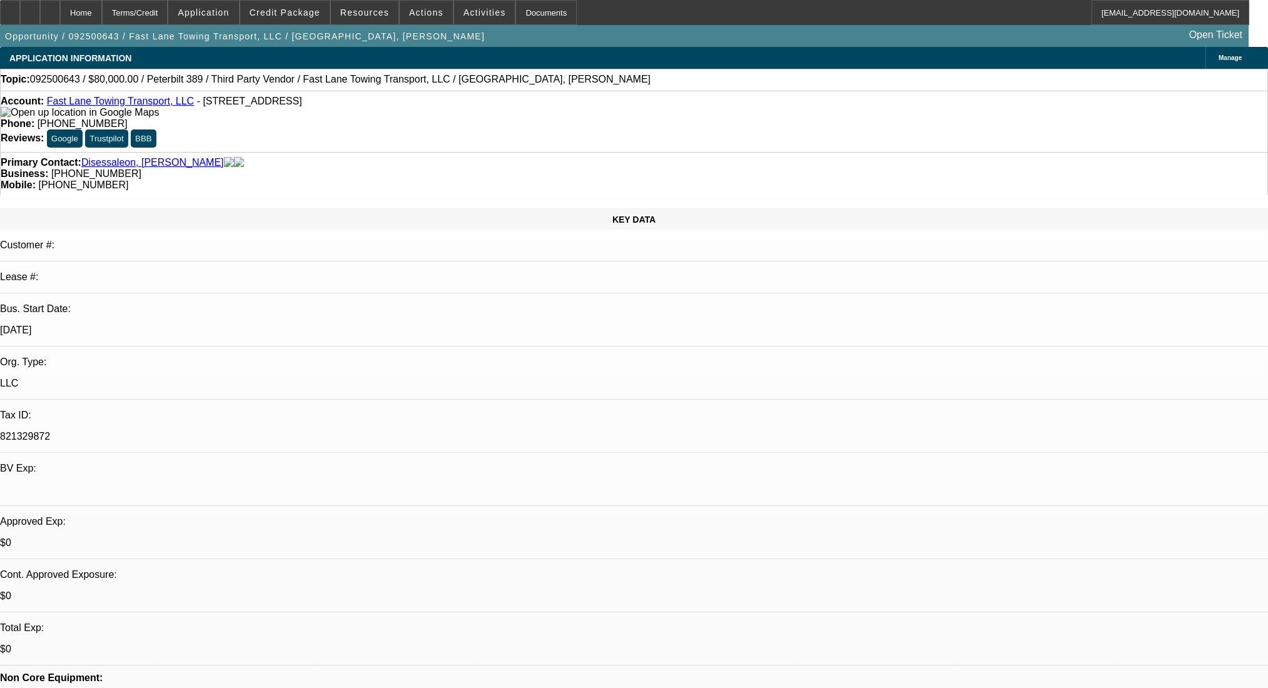
scroll to position [2001, 0]
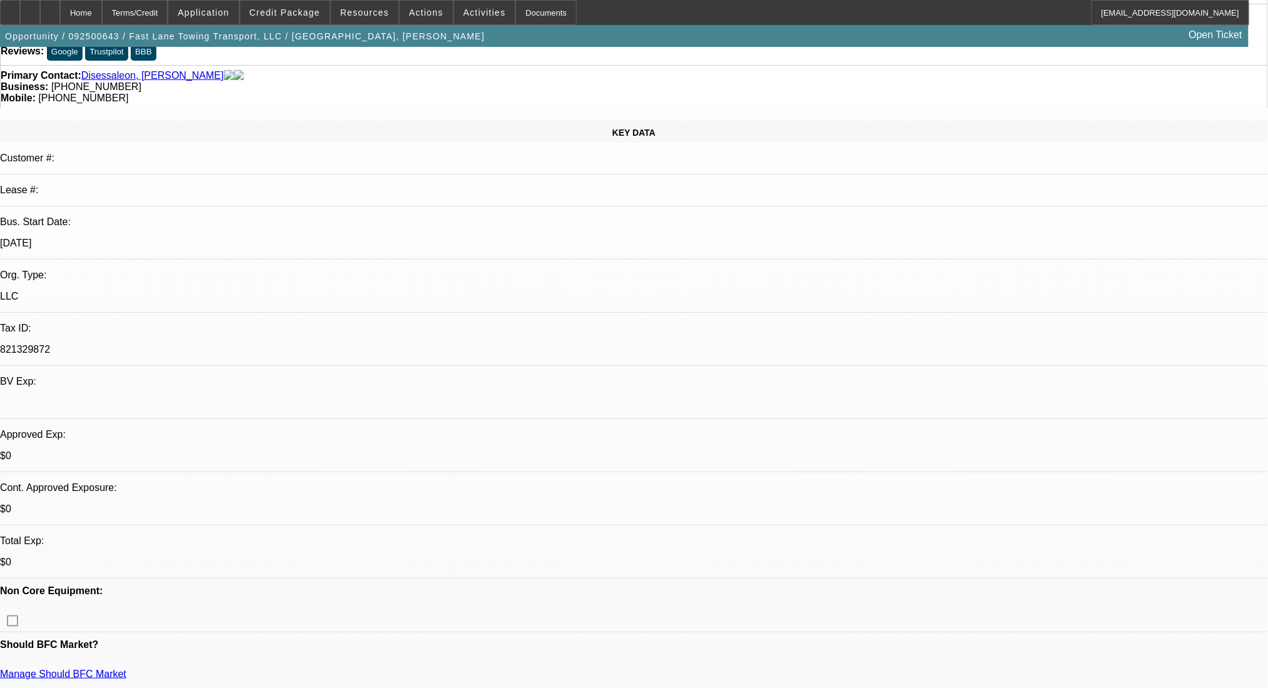
scroll to position [107, 0]
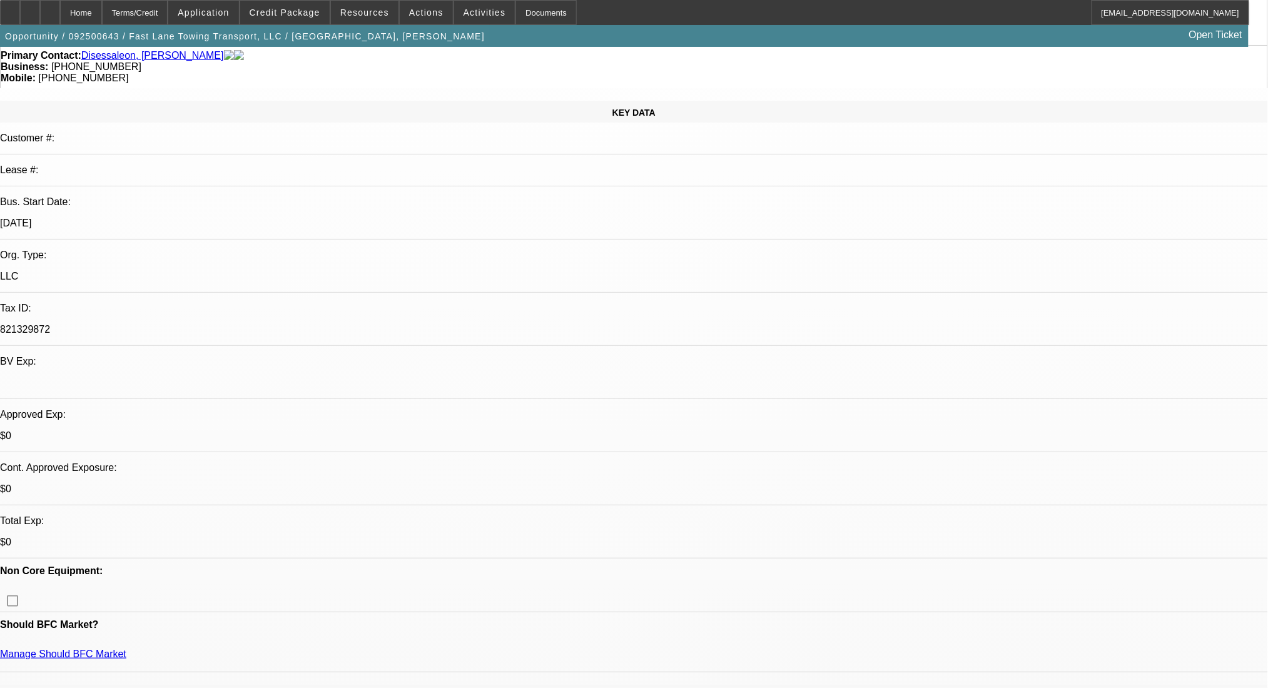
type input "$0.00"
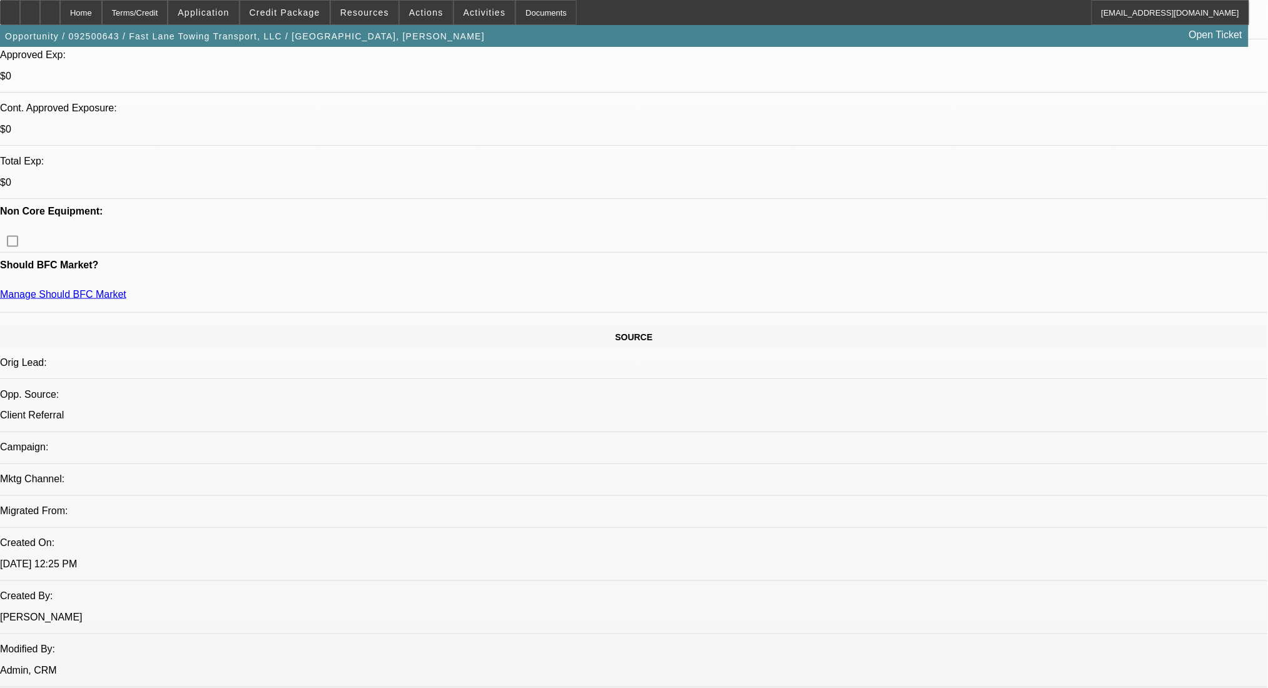
scroll to position [483, 0]
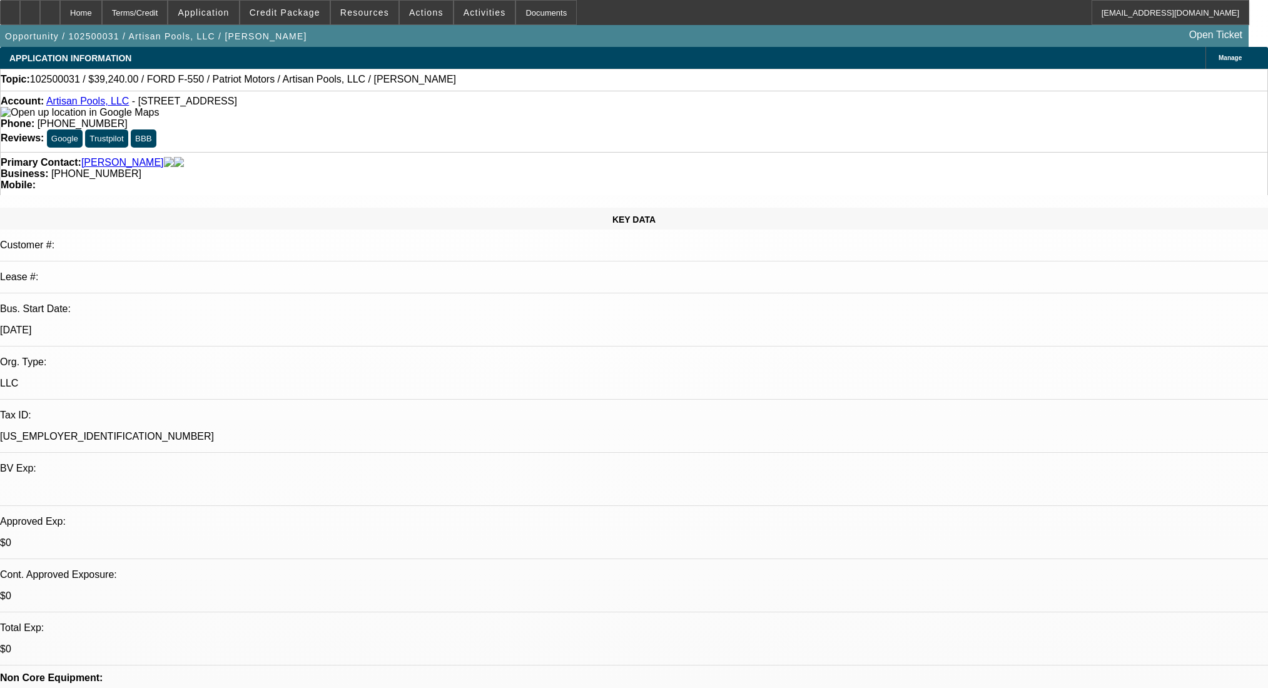
select select "0"
select select "3"
select select "0.1"
select select "4"
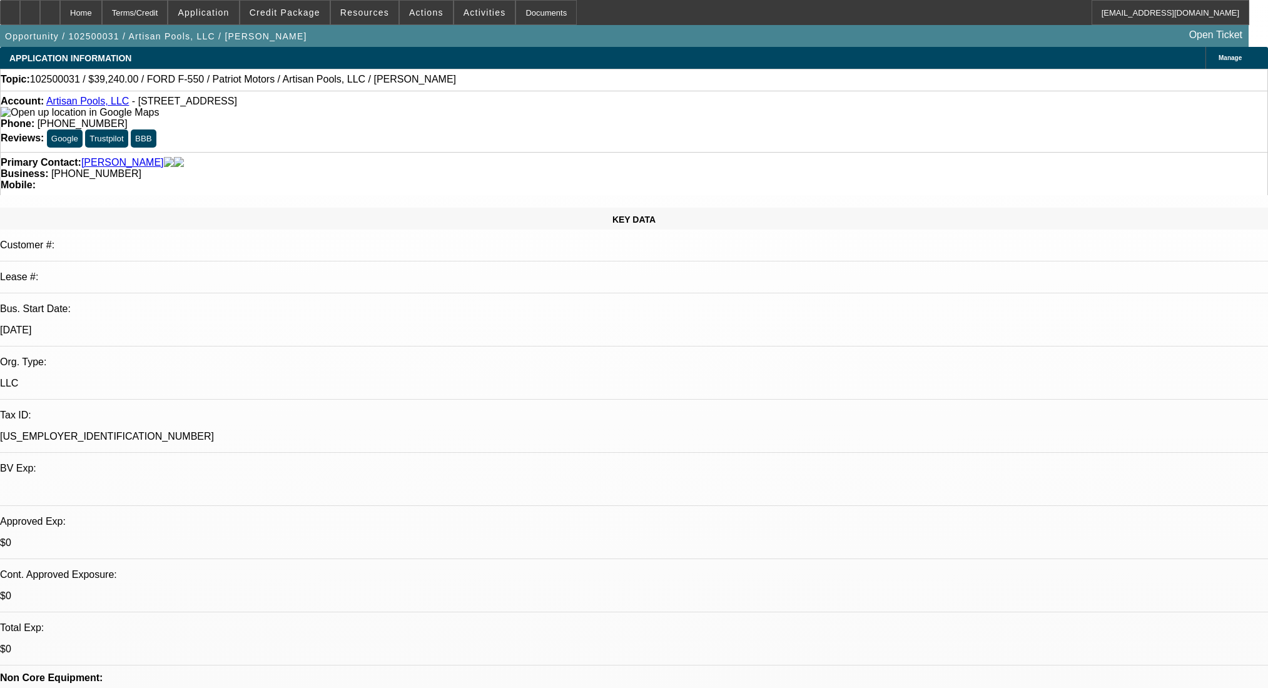
select select "0"
select select "3"
select select "0.1"
select select "4"
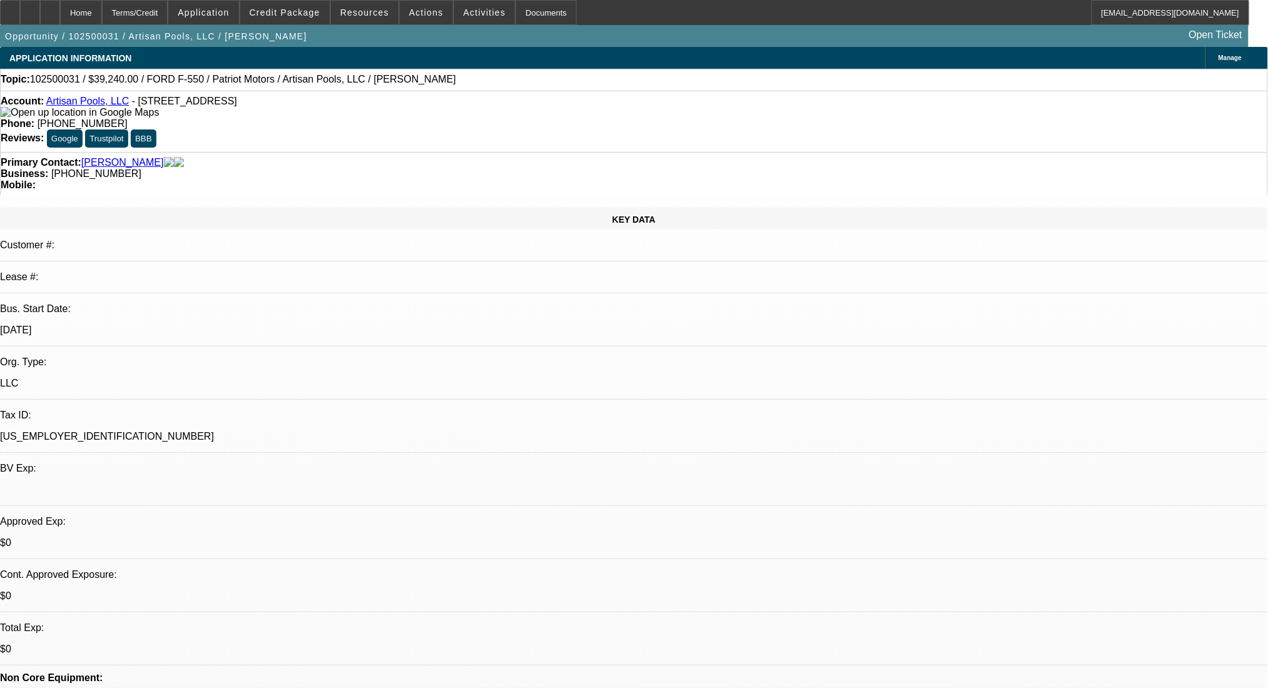
click at [523, 94] on div "Account: Artisan Pools, LLC - [STREET_ADDRESS] Phone: [PHONE_NUMBER] Reviews: G…" at bounding box center [634, 121] width 1268 height 61
